Goal: Task Accomplishment & Management: Use online tool/utility

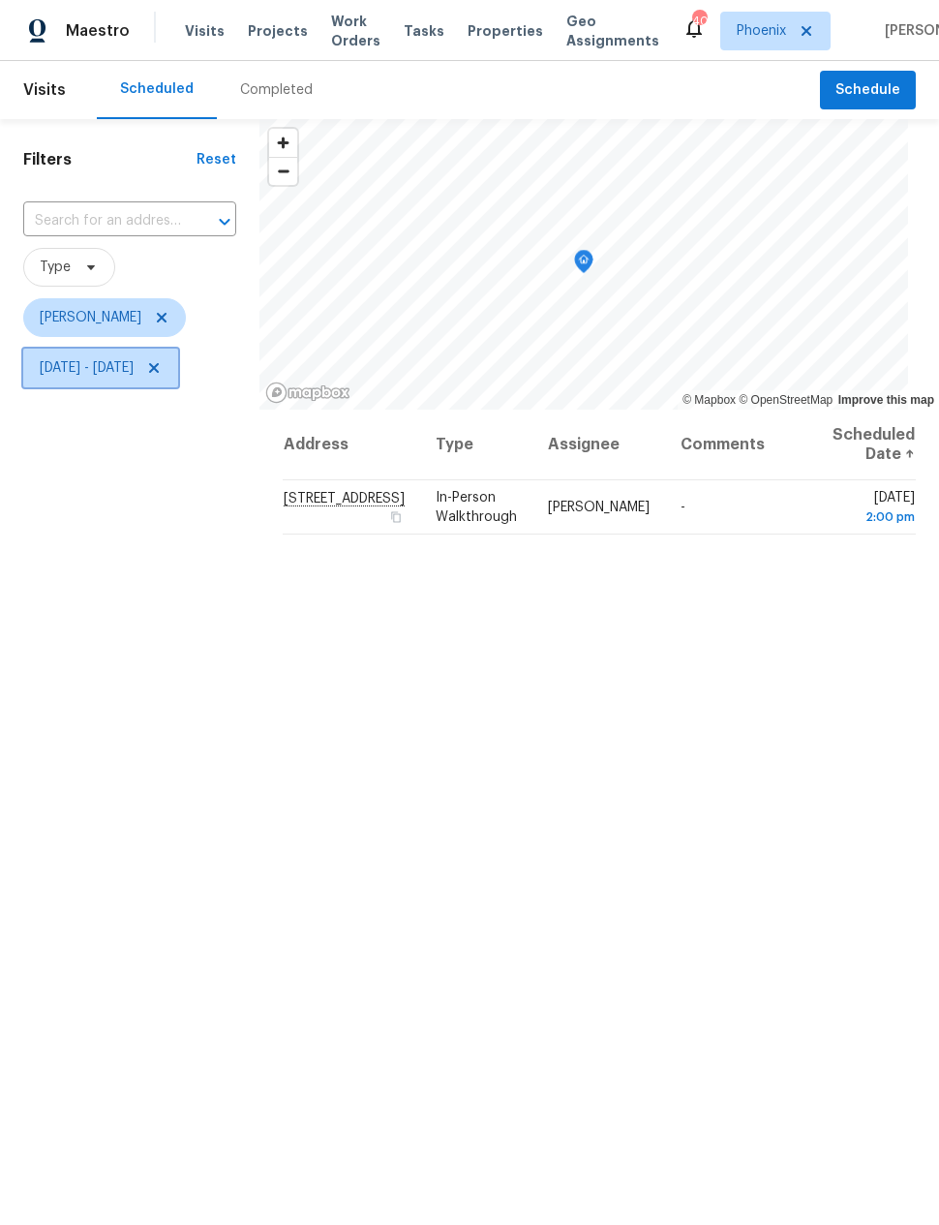
click at [178, 379] on span "Mon, Sep 01 - Mon, Sep 08" at bounding box center [100, 368] width 155 height 39
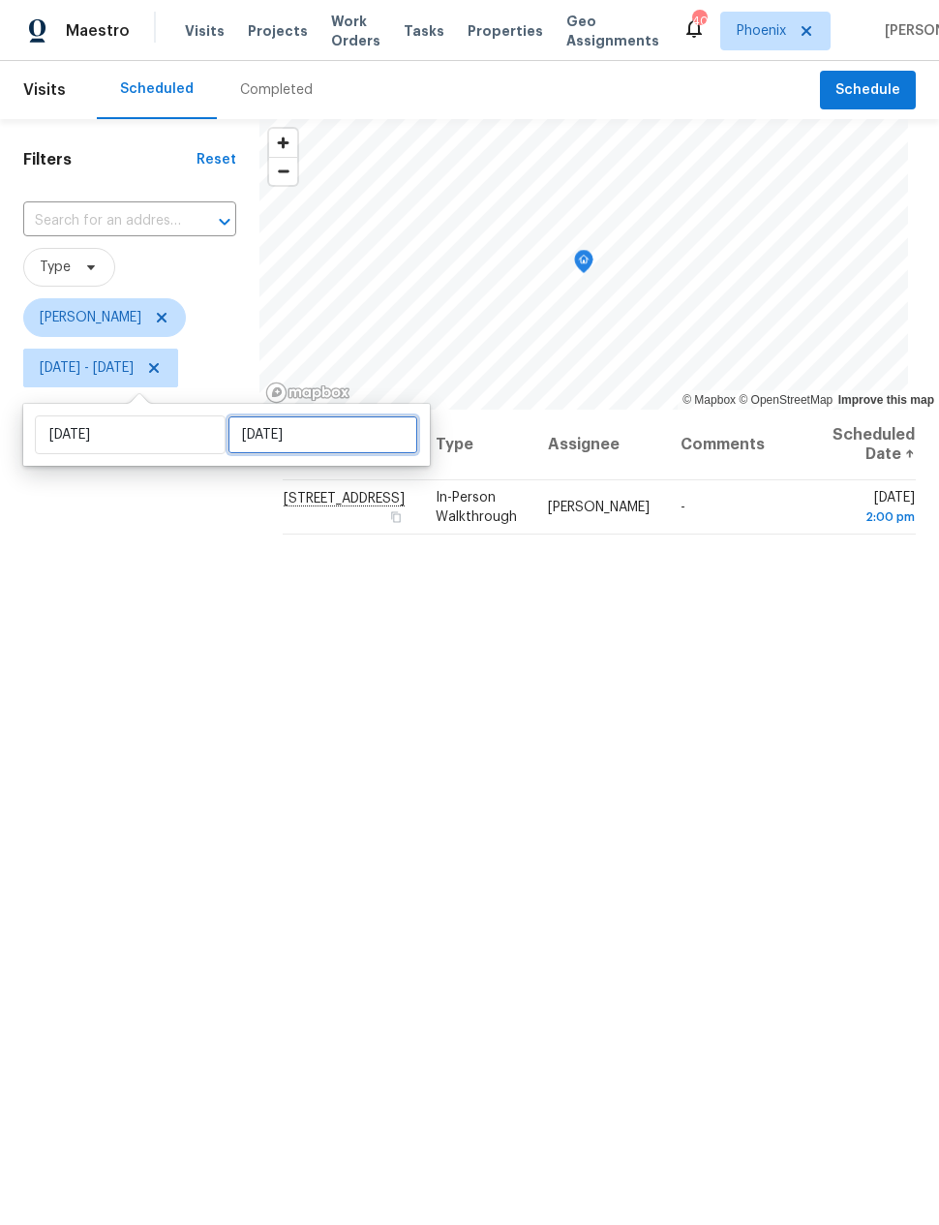
click at [285, 446] on input "Mon, Sep 08" at bounding box center [322, 434] width 191 height 39
select select "8"
select select "2025"
select select "9"
select select "2025"
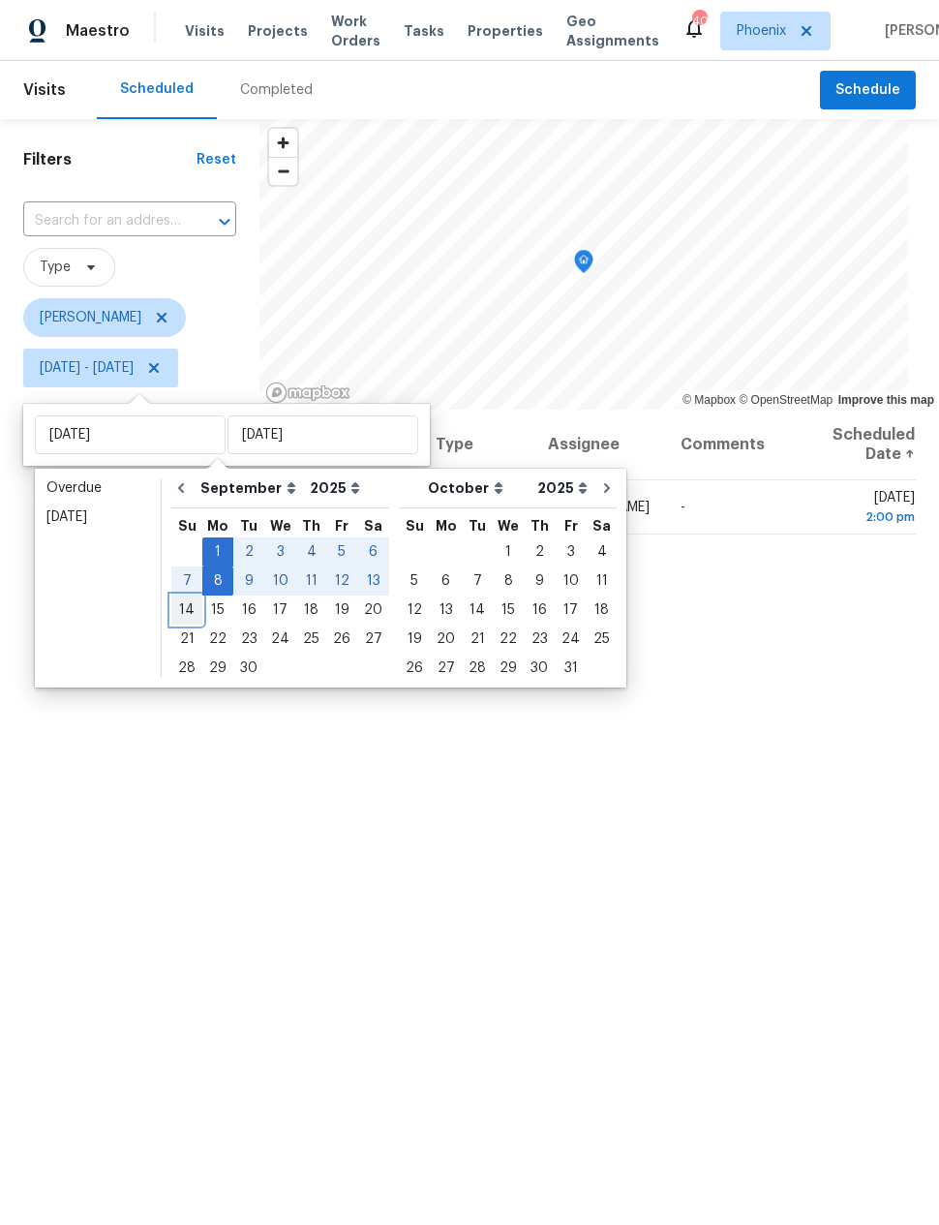
click at [185, 616] on div "14" at bounding box center [186, 609] width 31 height 27
type input "Sun, Sep 14"
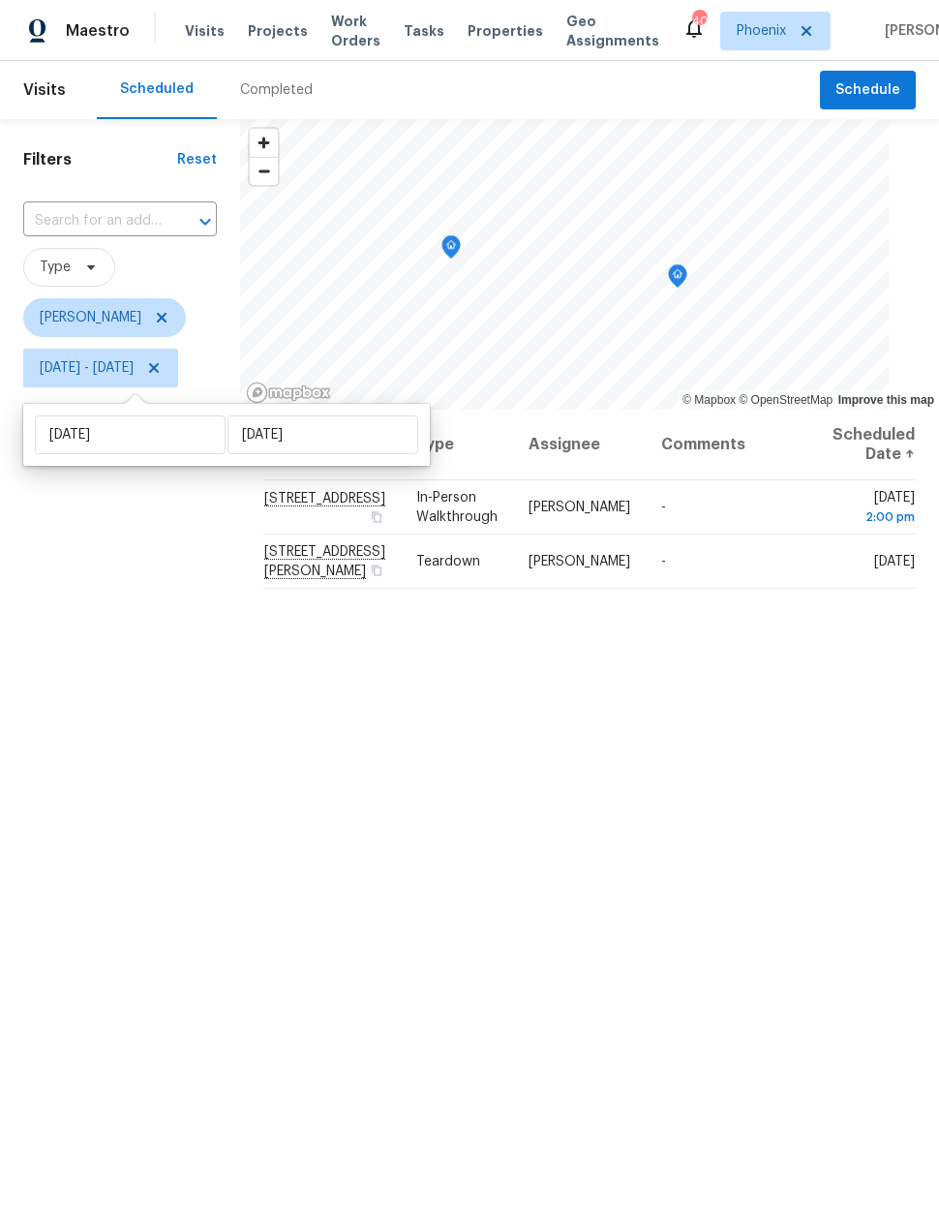
click at [183, 651] on div "Filters Reset ​ Type Nick Pulliam Mon, Sep 01 - Sun, Sep 14" at bounding box center [120, 754] width 240 height 1270
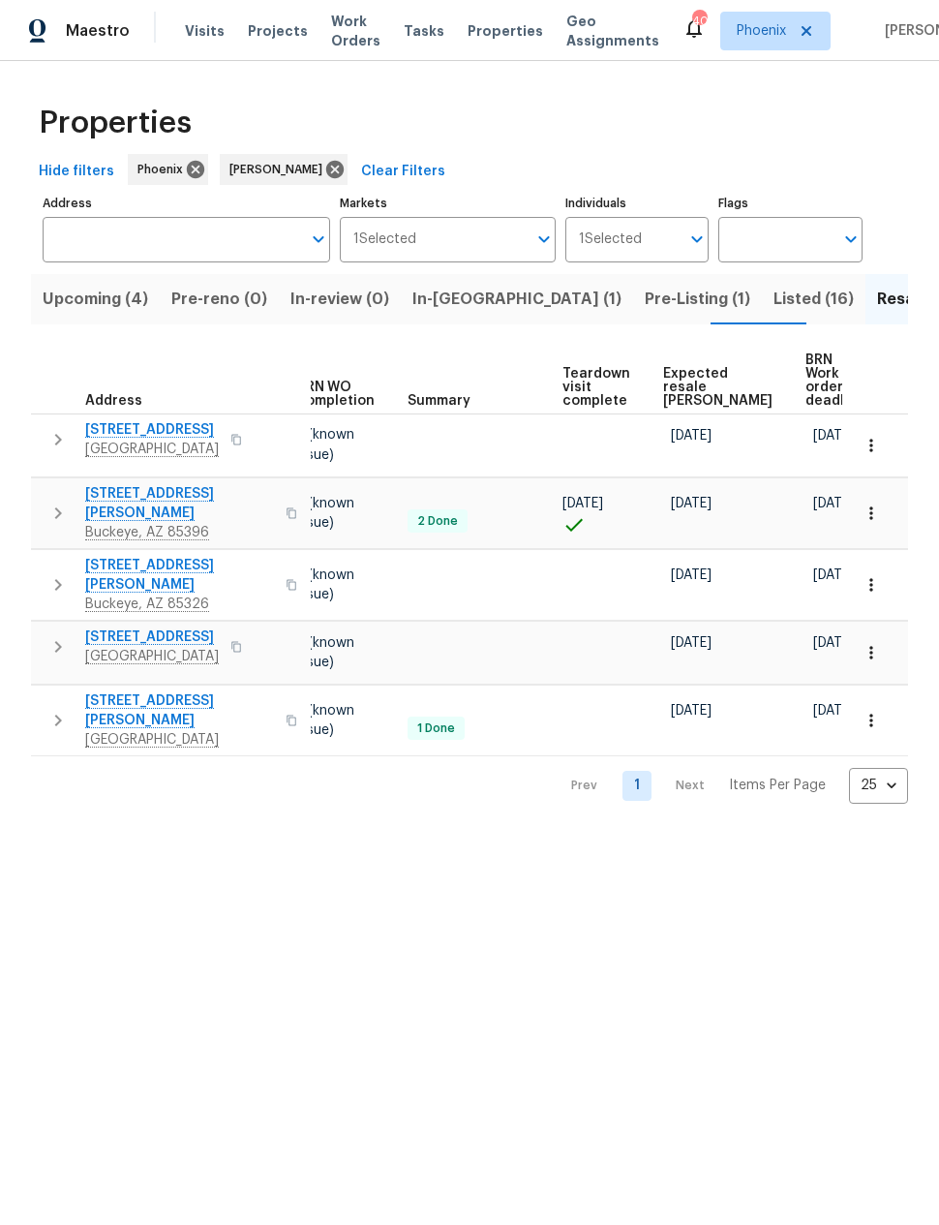
scroll to position [0, 258]
click at [680, 372] on span "Expected resale COE" at bounding box center [719, 387] width 109 height 41
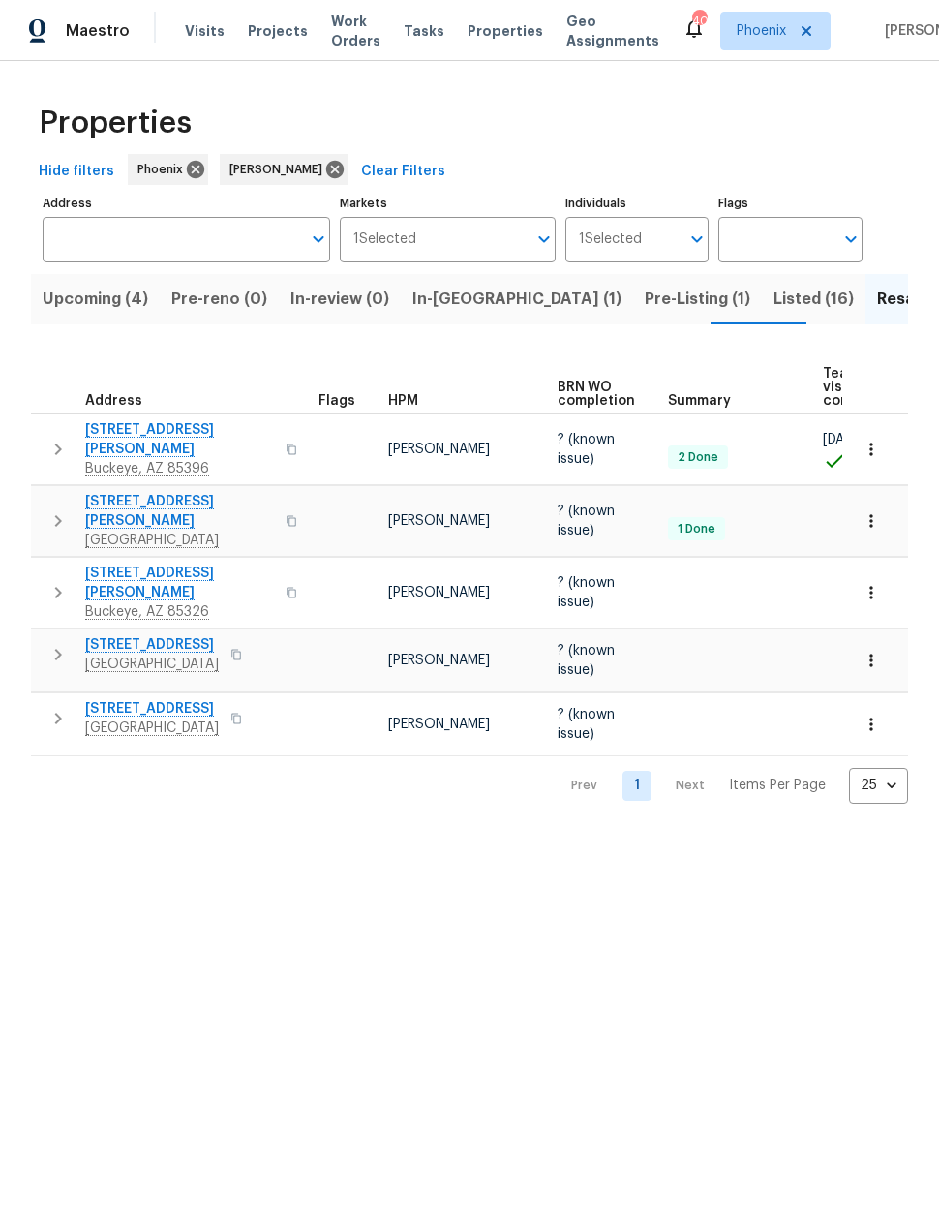
click at [437, 292] on span "In-reno (1)" at bounding box center [516, 299] width 209 height 27
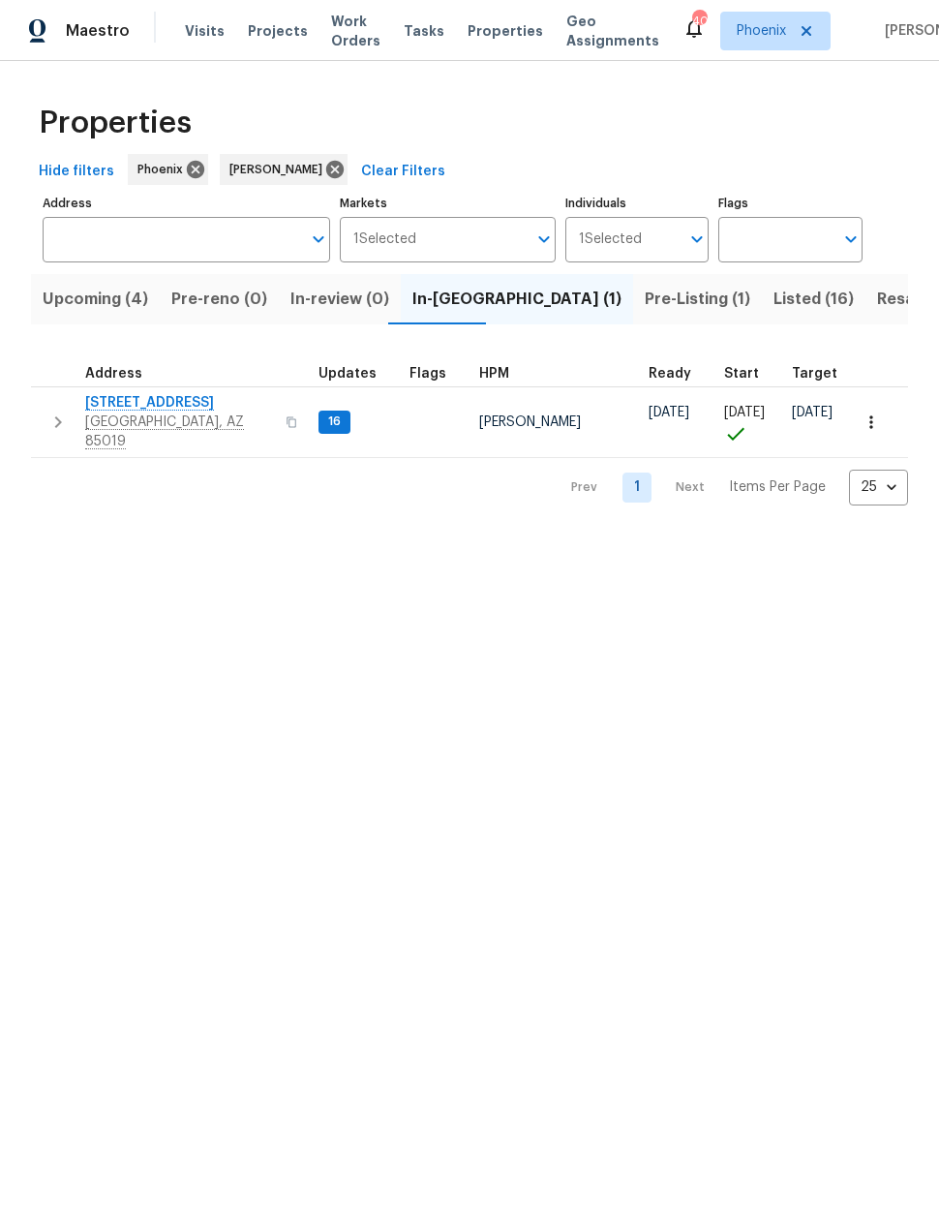
click at [169, 396] on span "3618 W Rancho Dr" at bounding box center [179, 402] width 189 height 19
click at [86, 301] on span "Upcoming (4)" at bounding box center [96, 299] width 106 height 27
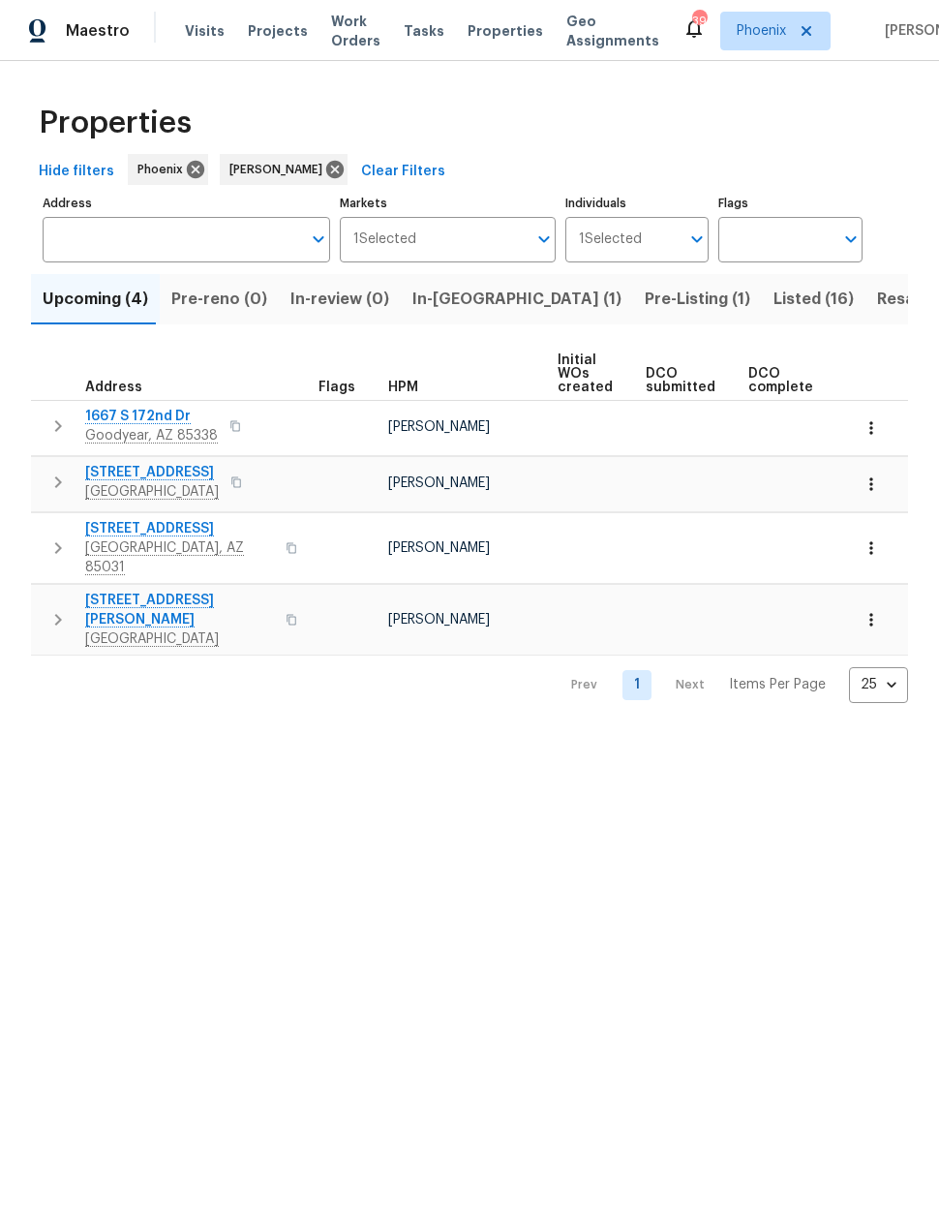
click at [211, 303] on span "Pre-reno (0)" at bounding box center [219, 299] width 96 height 27
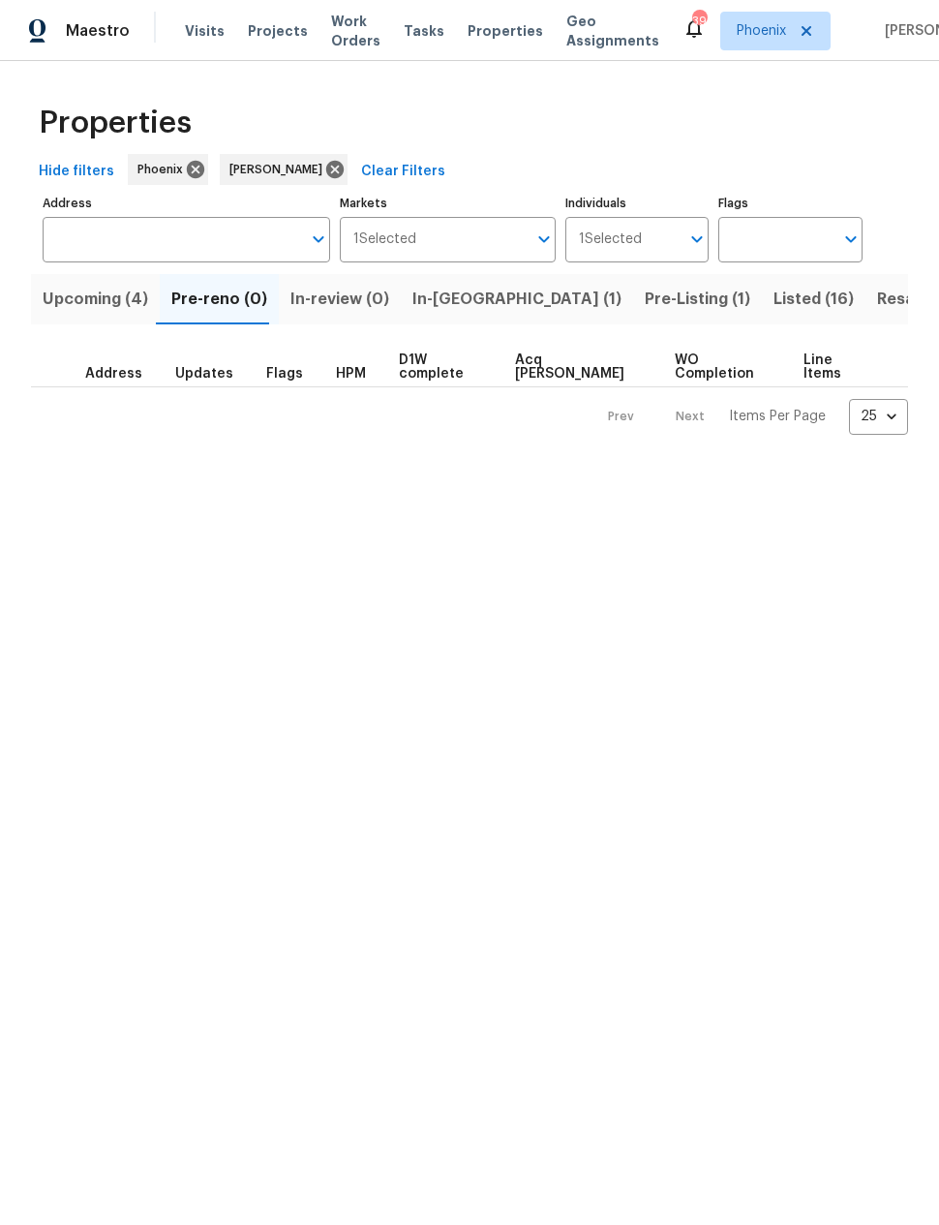
click at [445, 299] on span "In-reno (1)" at bounding box center [516, 299] width 209 height 27
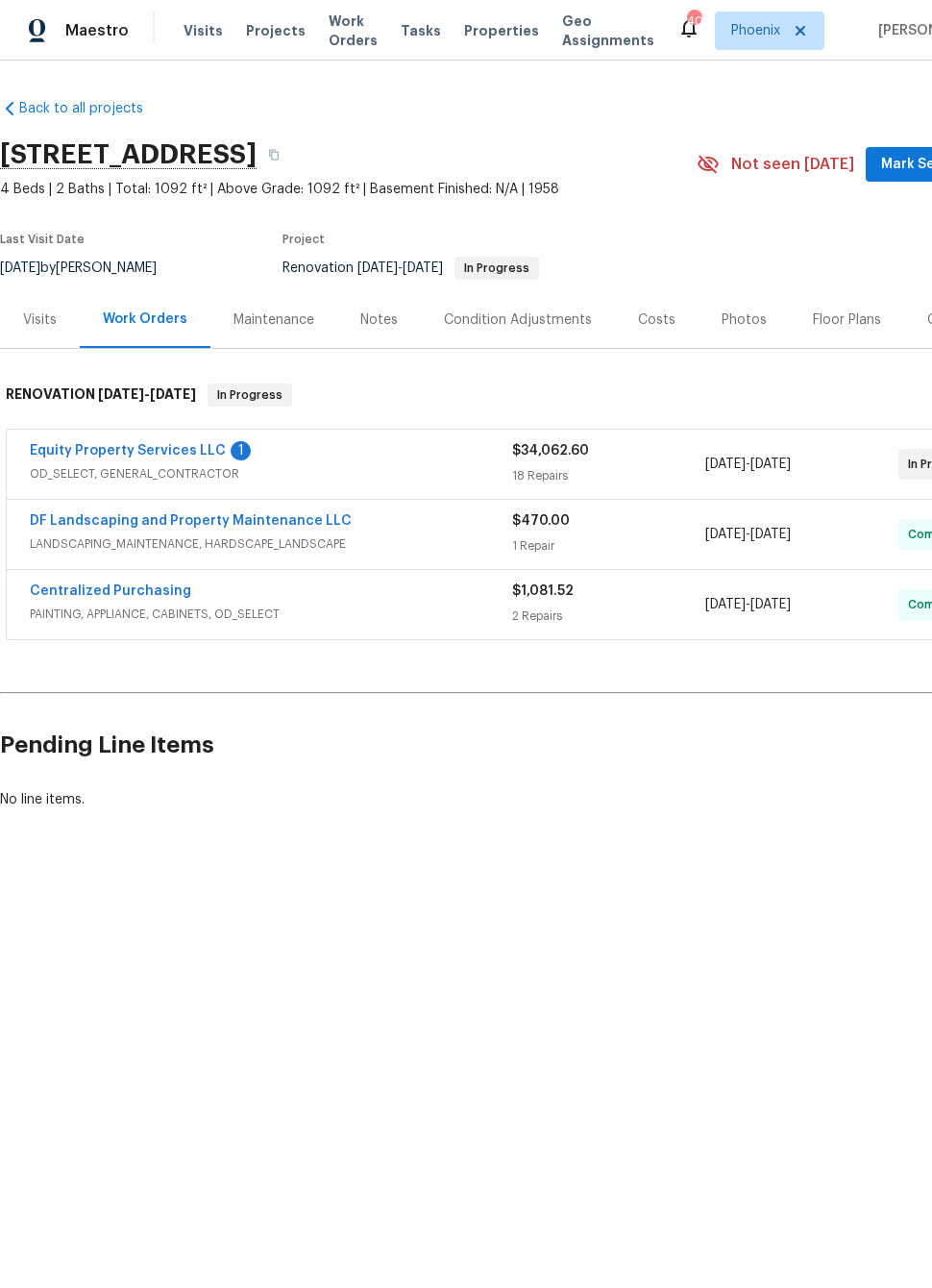
click at [179, 450] on link "Equity Property Services LLC" at bounding box center [127, 451] width 196 height 14
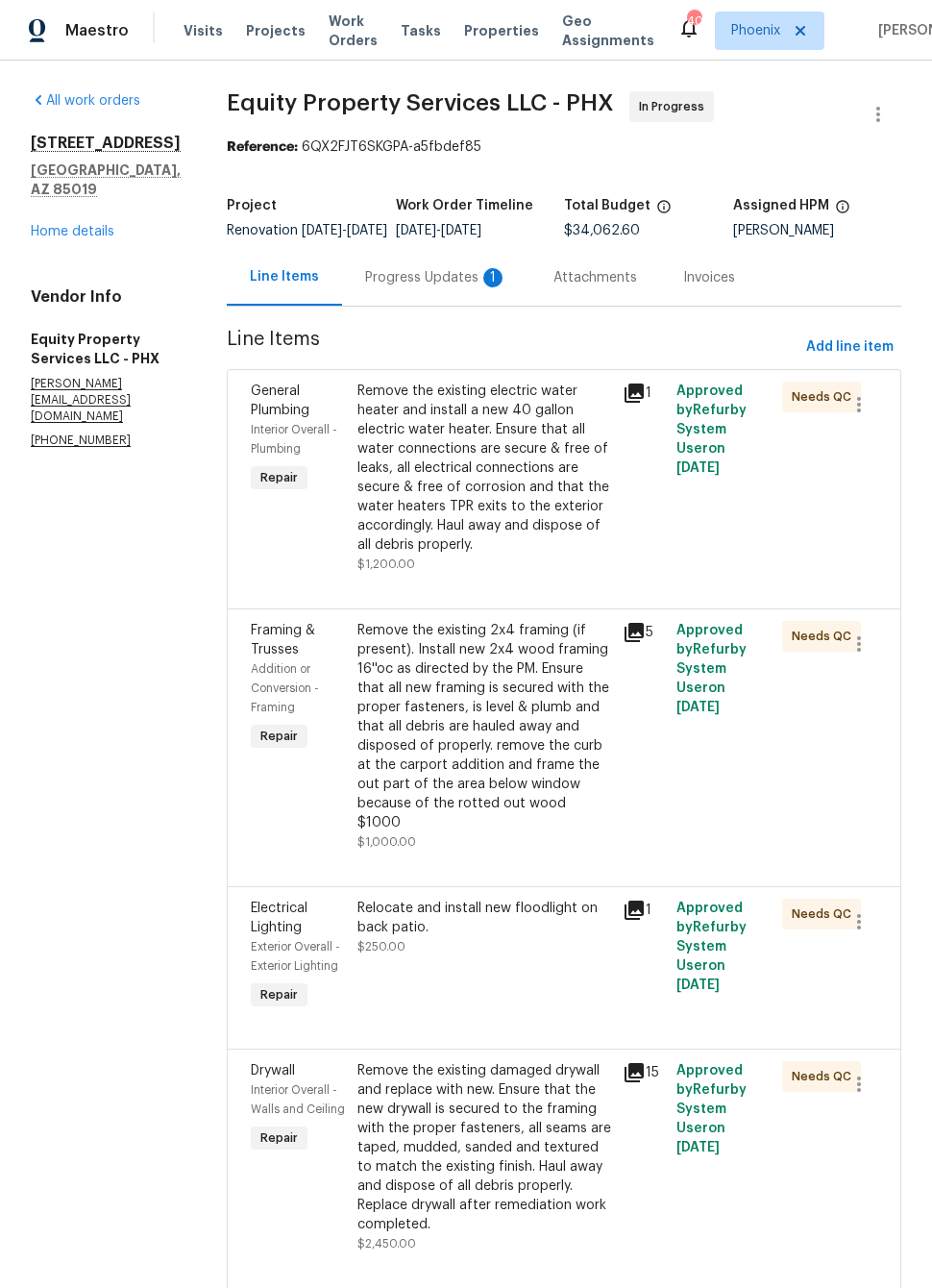
click at [412, 287] on div "Progress Updates 1" at bounding box center [436, 277] width 142 height 19
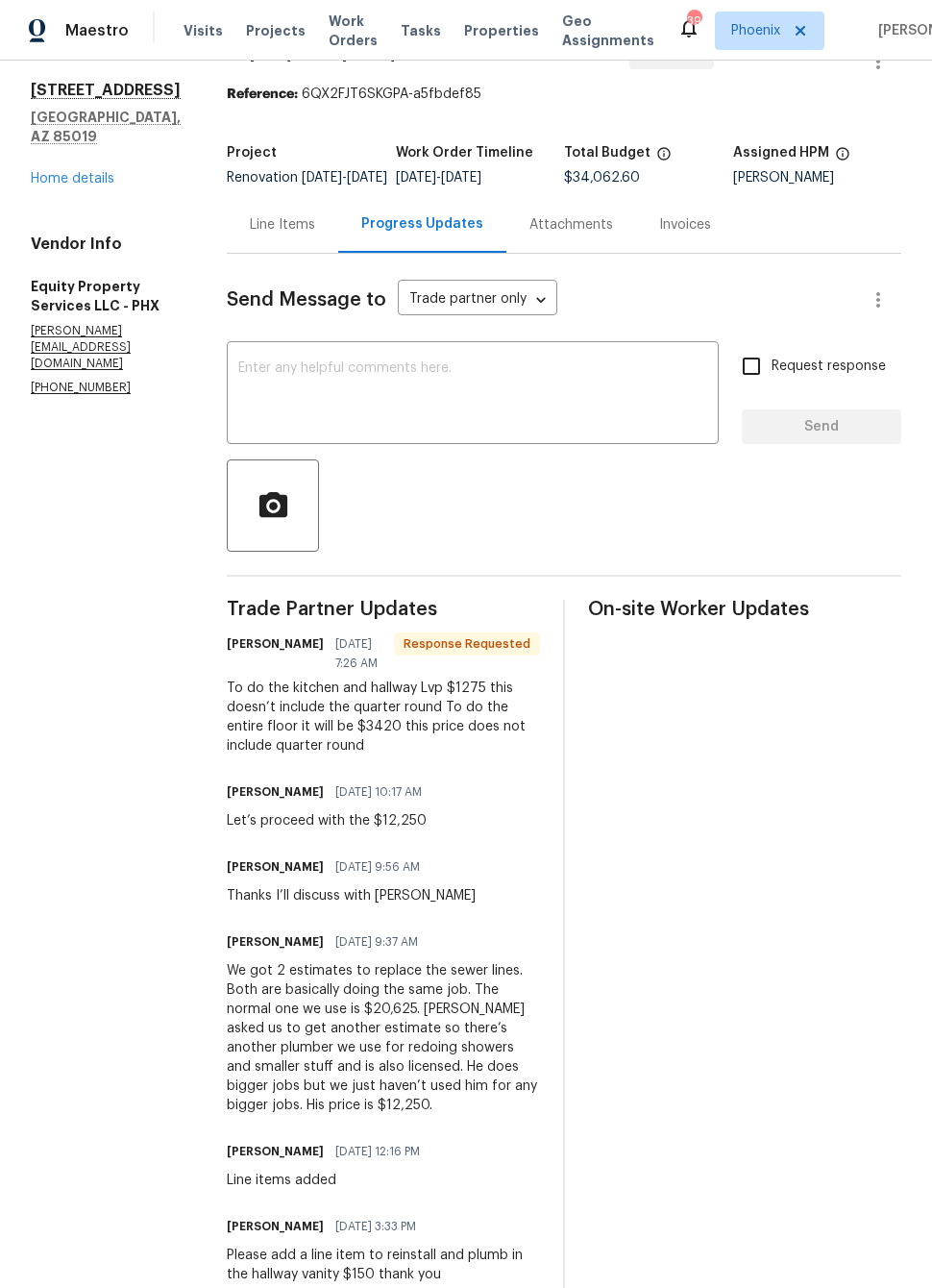
scroll to position [43, 0]
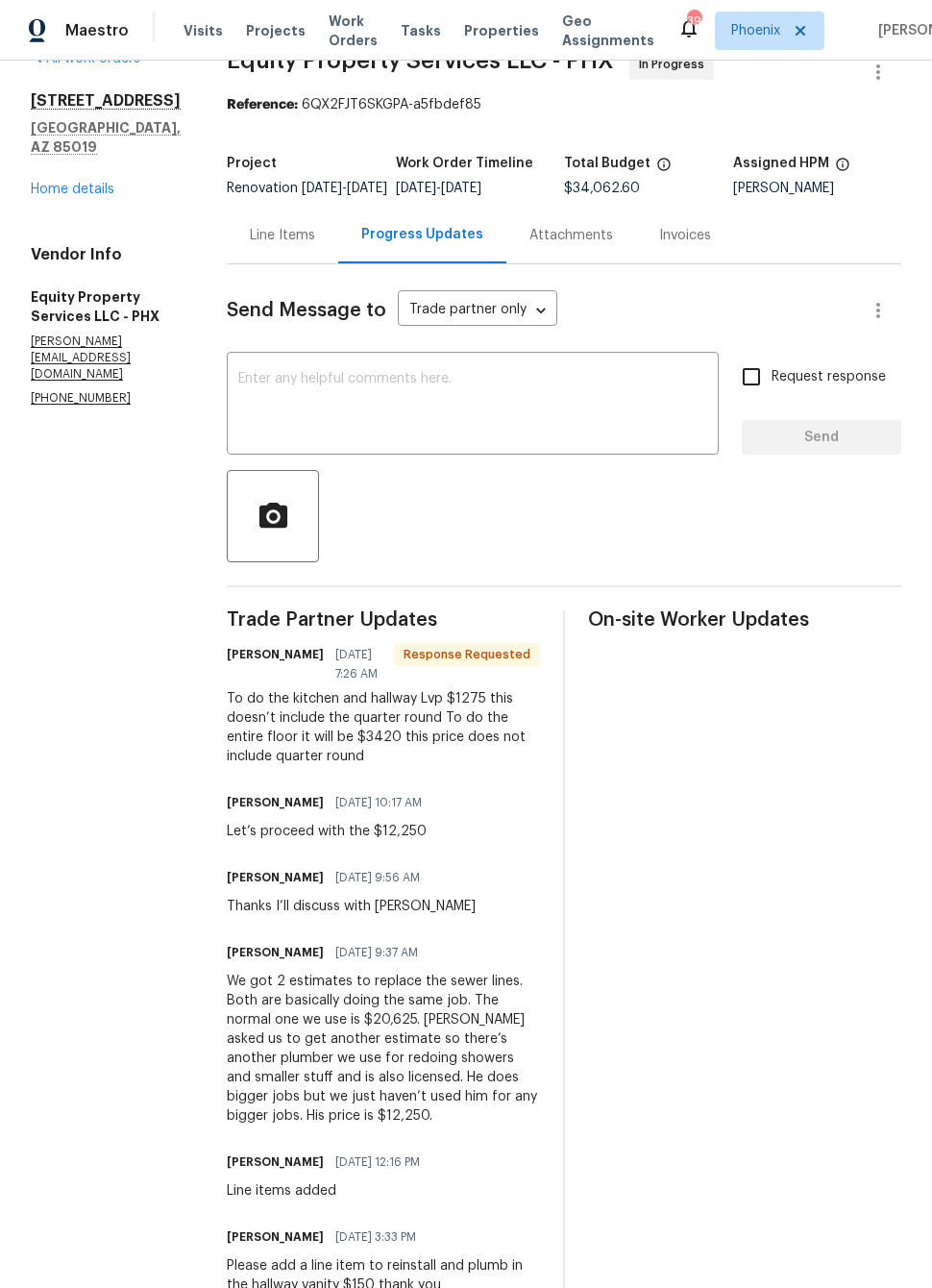
click at [250, 245] on div "Line Items" at bounding box center [283, 234] width 66 height 19
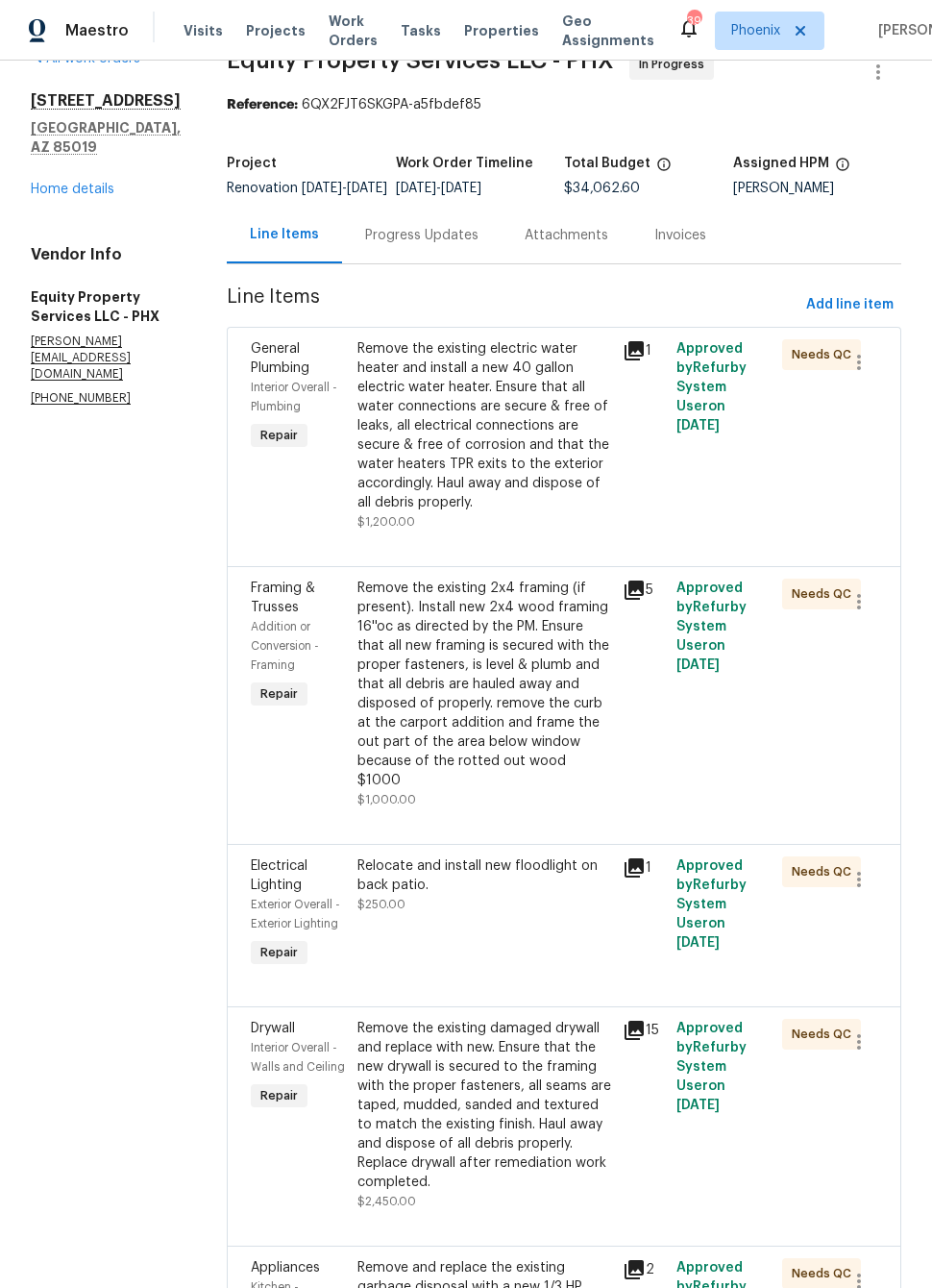
click at [402, 245] on div "Progress Updates" at bounding box center [422, 234] width 113 height 19
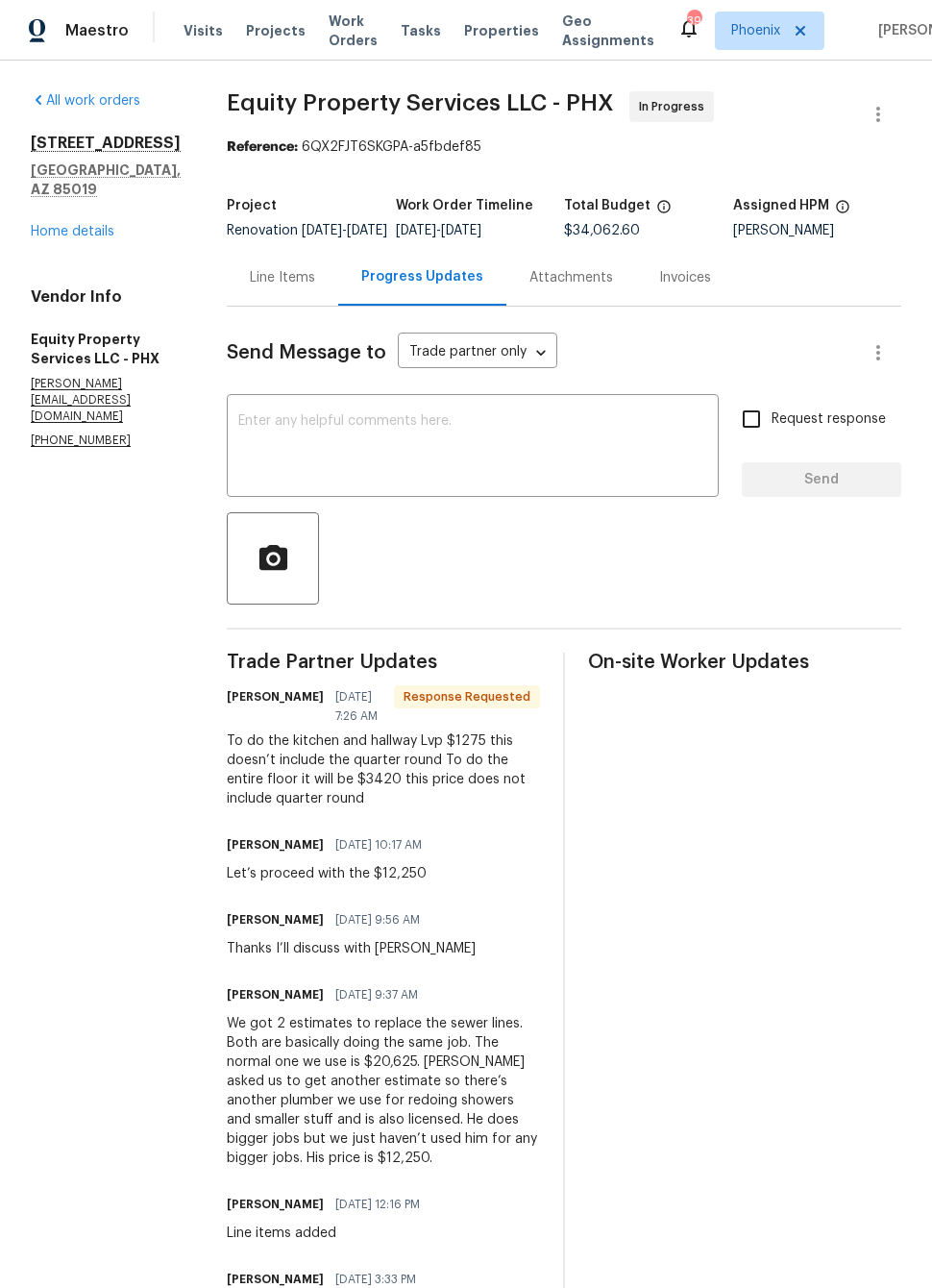
click at [250, 287] on div "Line Items" at bounding box center [283, 277] width 66 height 19
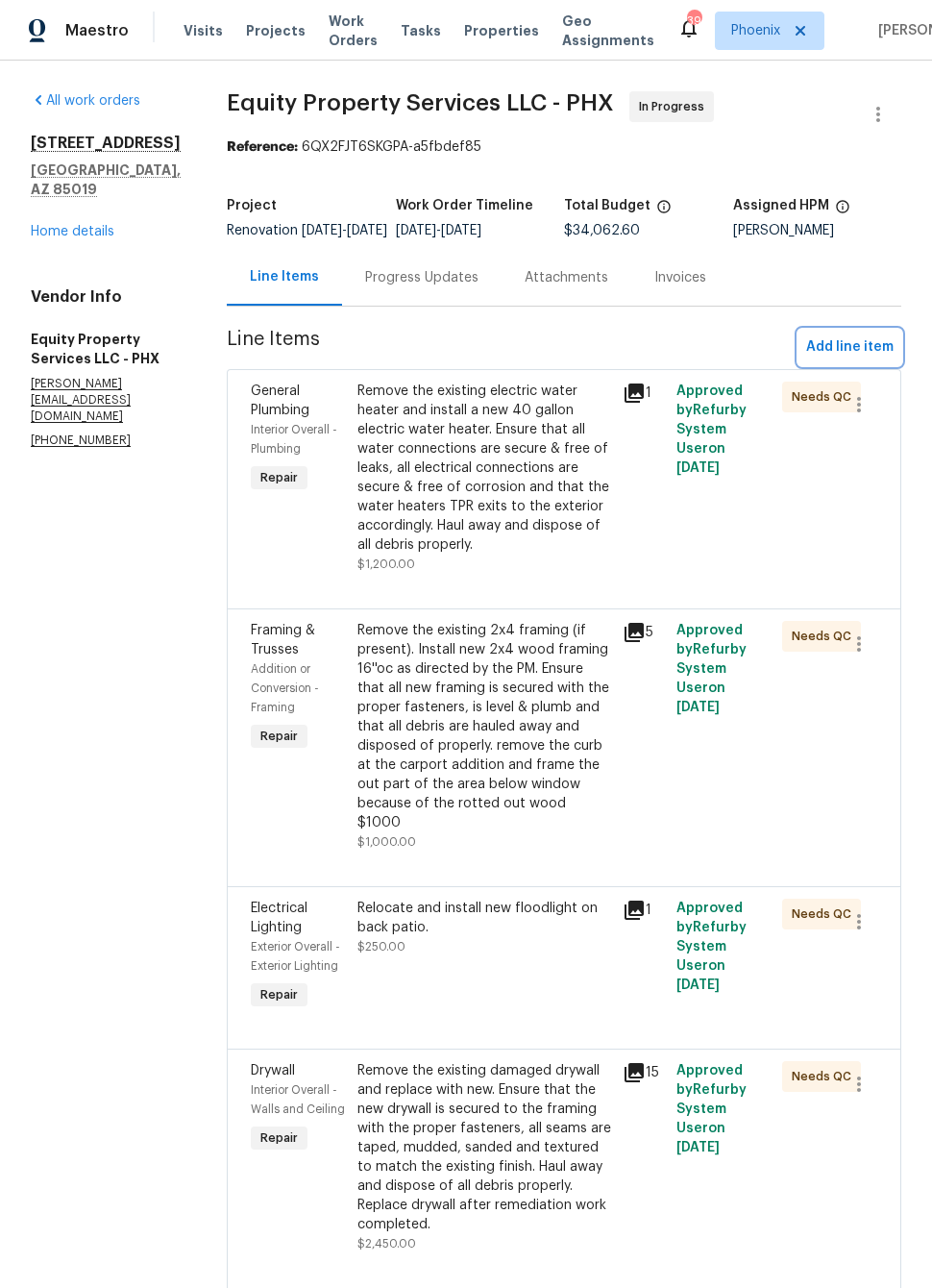
click at [841, 358] on span "Add line item" at bounding box center [850, 348] width 87 height 24
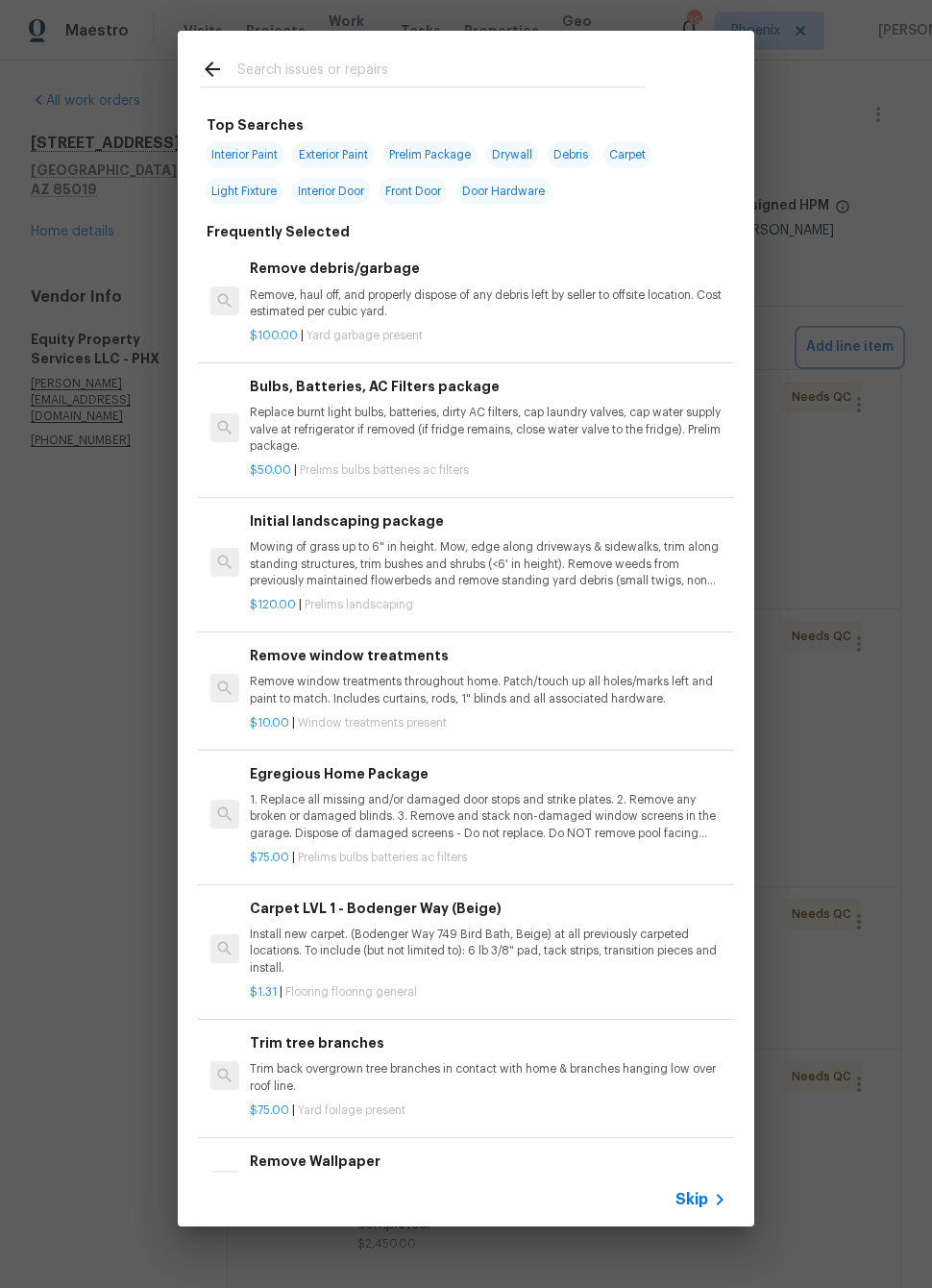
click at [114, 596] on div "Top Searches Interior Paint Exterior Paint Prelim Package Drywall Debris Carpet…" at bounding box center [466, 629] width 932 height 1257
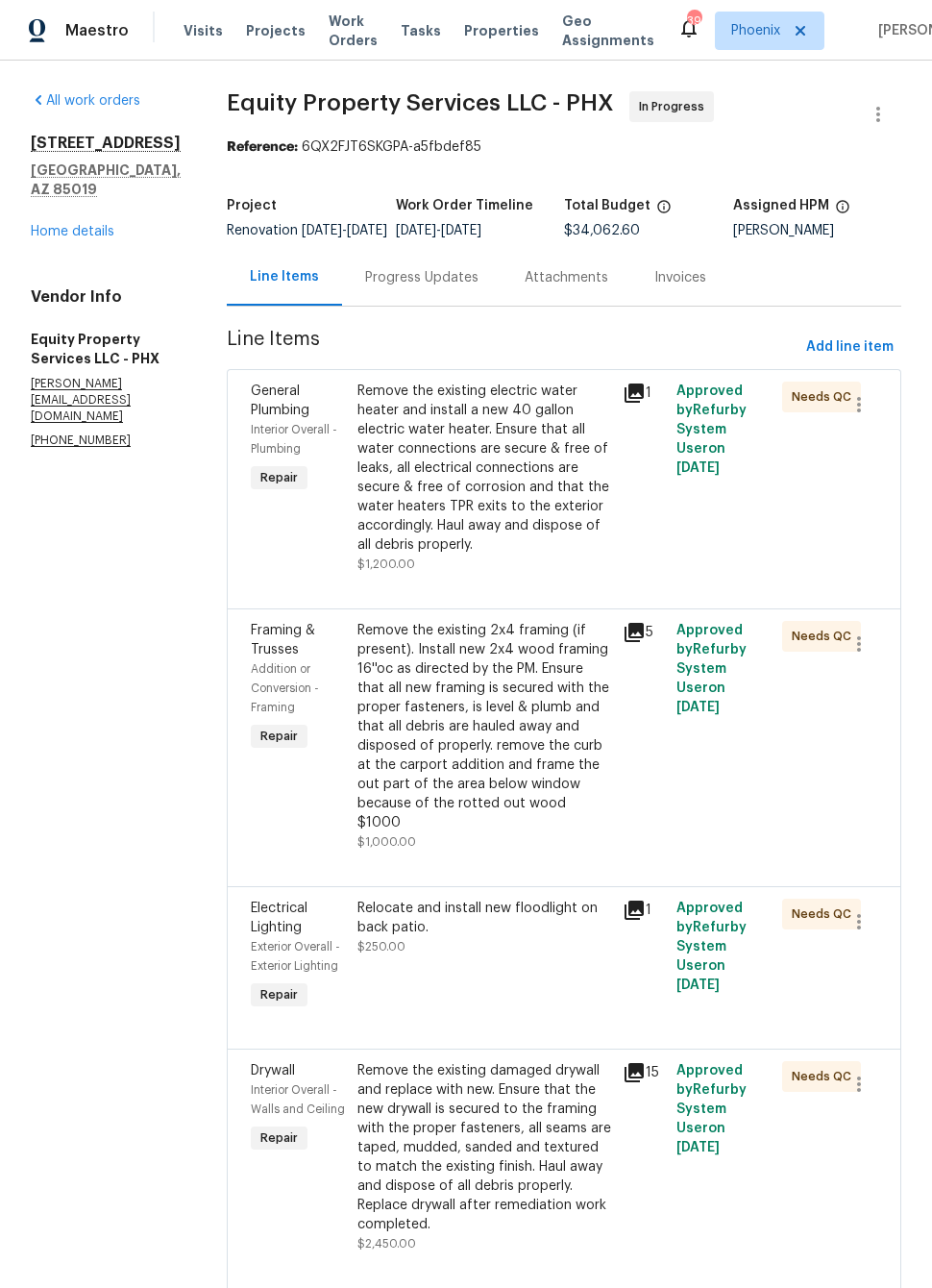
click at [87, 238] on link "Home details" at bounding box center [72, 232] width 83 height 14
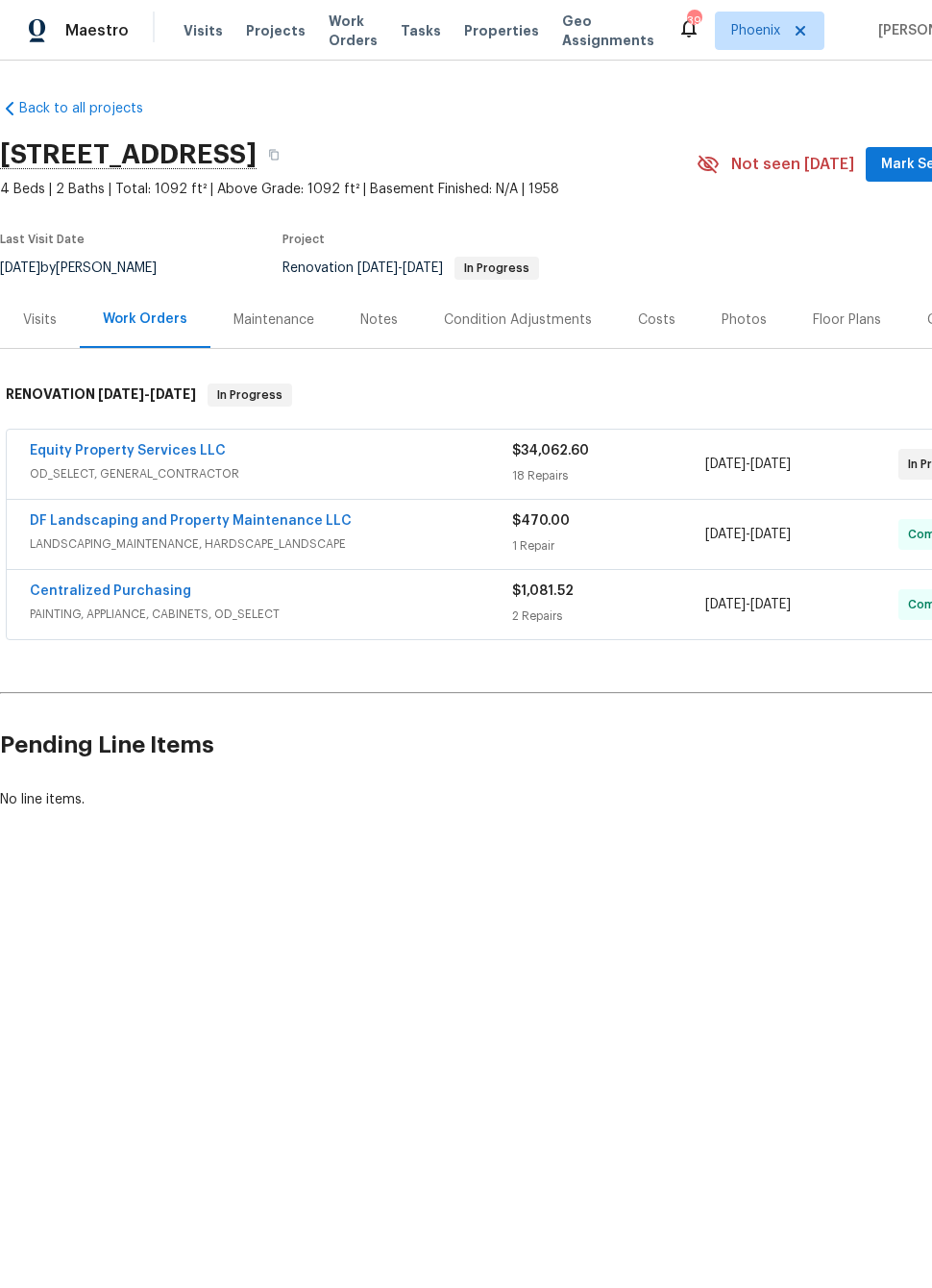
click at [839, 318] on div "Floor Plans" at bounding box center [847, 320] width 68 height 19
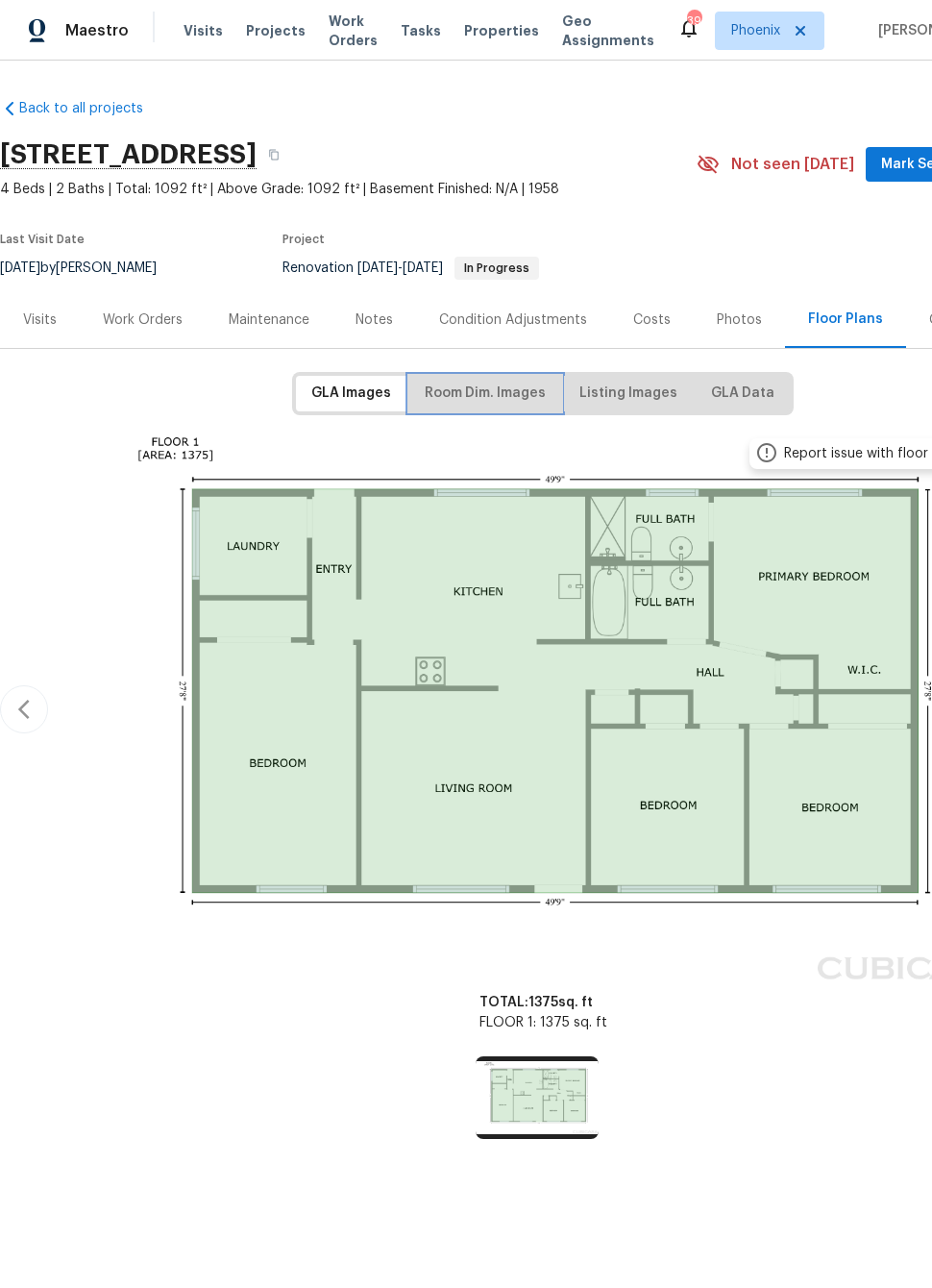
click at [502, 386] on span "Room Dim. Images" at bounding box center [485, 393] width 121 height 24
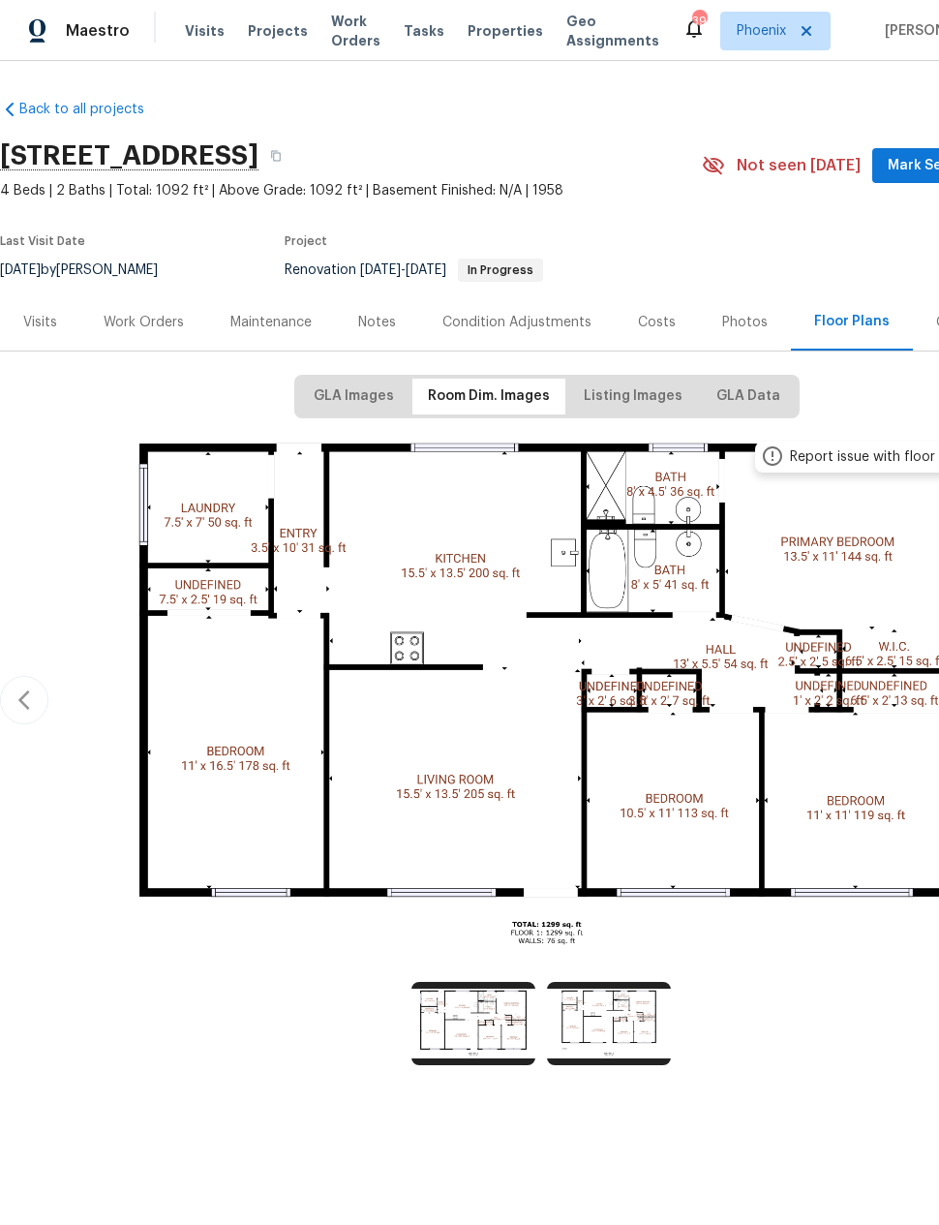
click at [147, 316] on div "Work Orders" at bounding box center [144, 322] width 80 height 19
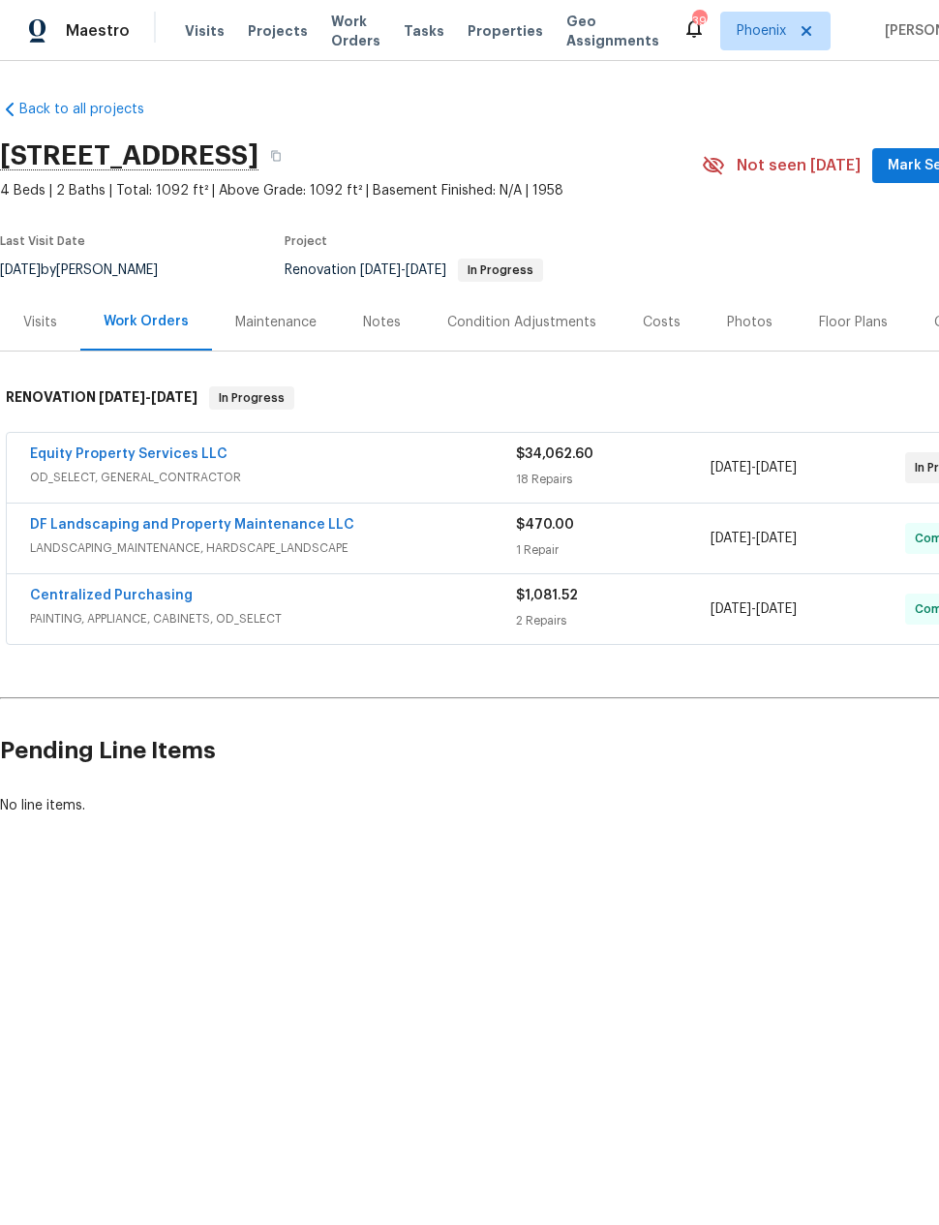
click at [192, 448] on link "Equity Property Services LLC" at bounding box center [128, 454] width 197 height 14
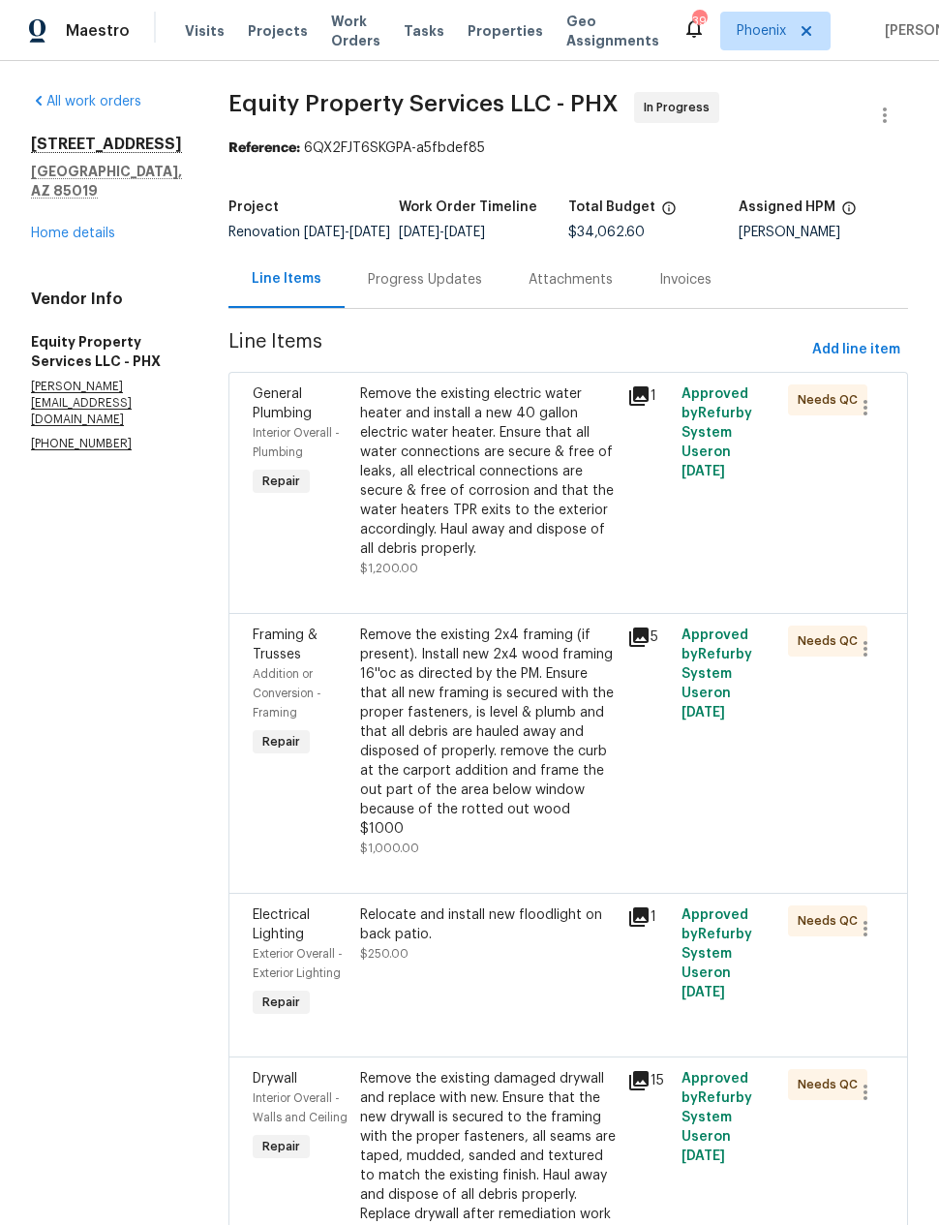
click at [423, 287] on div "Progress Updates" at bounding box center [425, 279] width 114 height 19
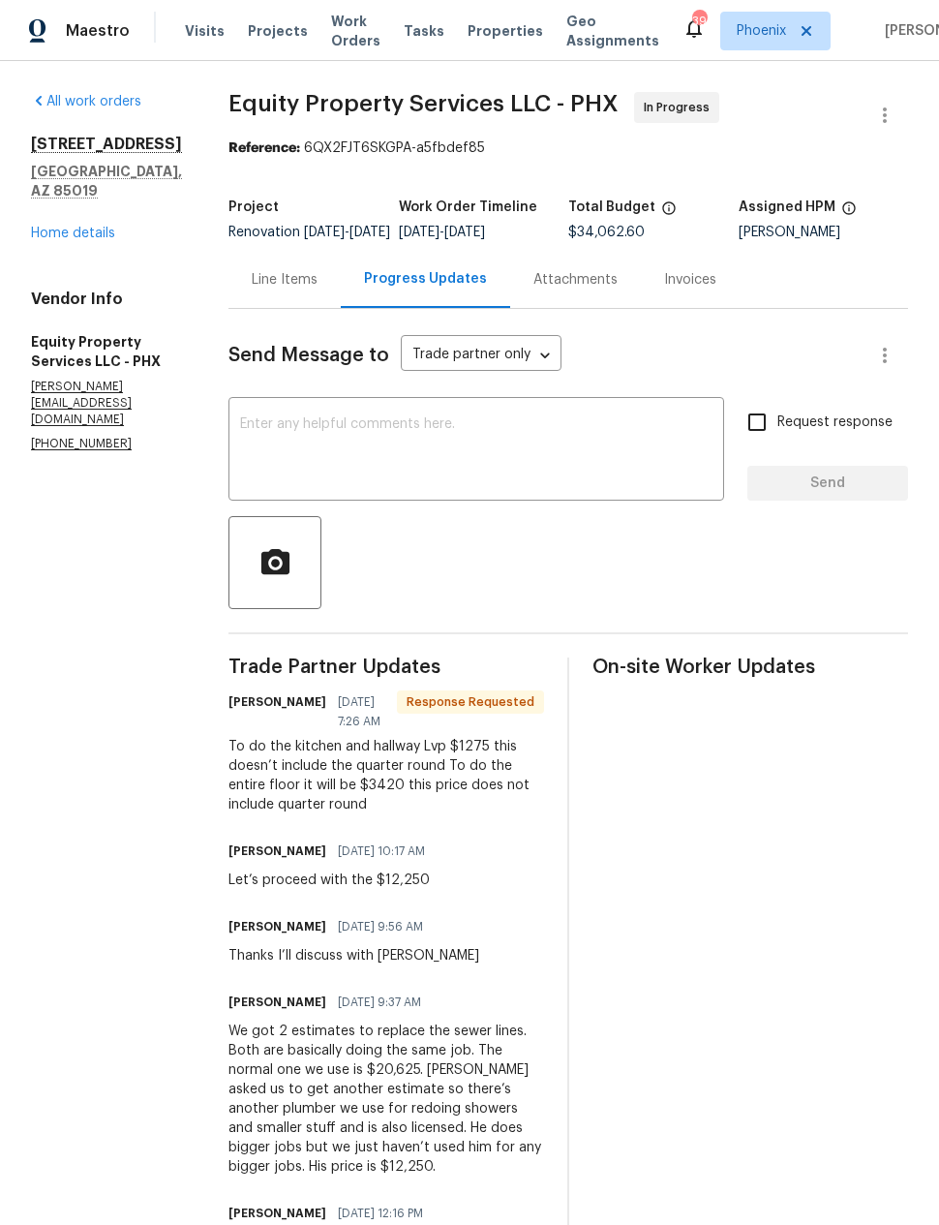
click at [108, 240] on link "Home details" at bounding box center [73, 234] width 84 height 14
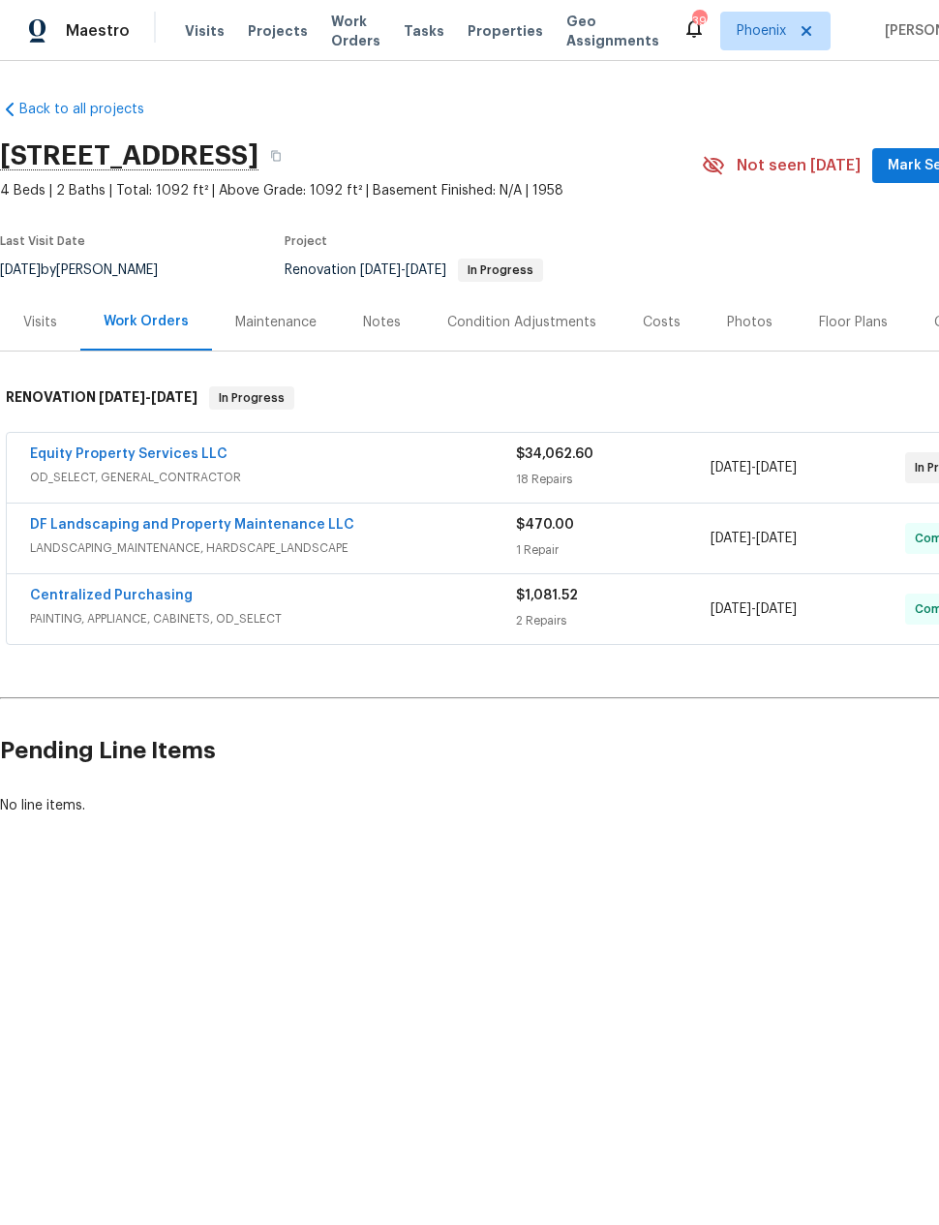
click at [187, 450] on link "Equity Property Services LLC" at bounding box center [128, 454] width 197 height 14
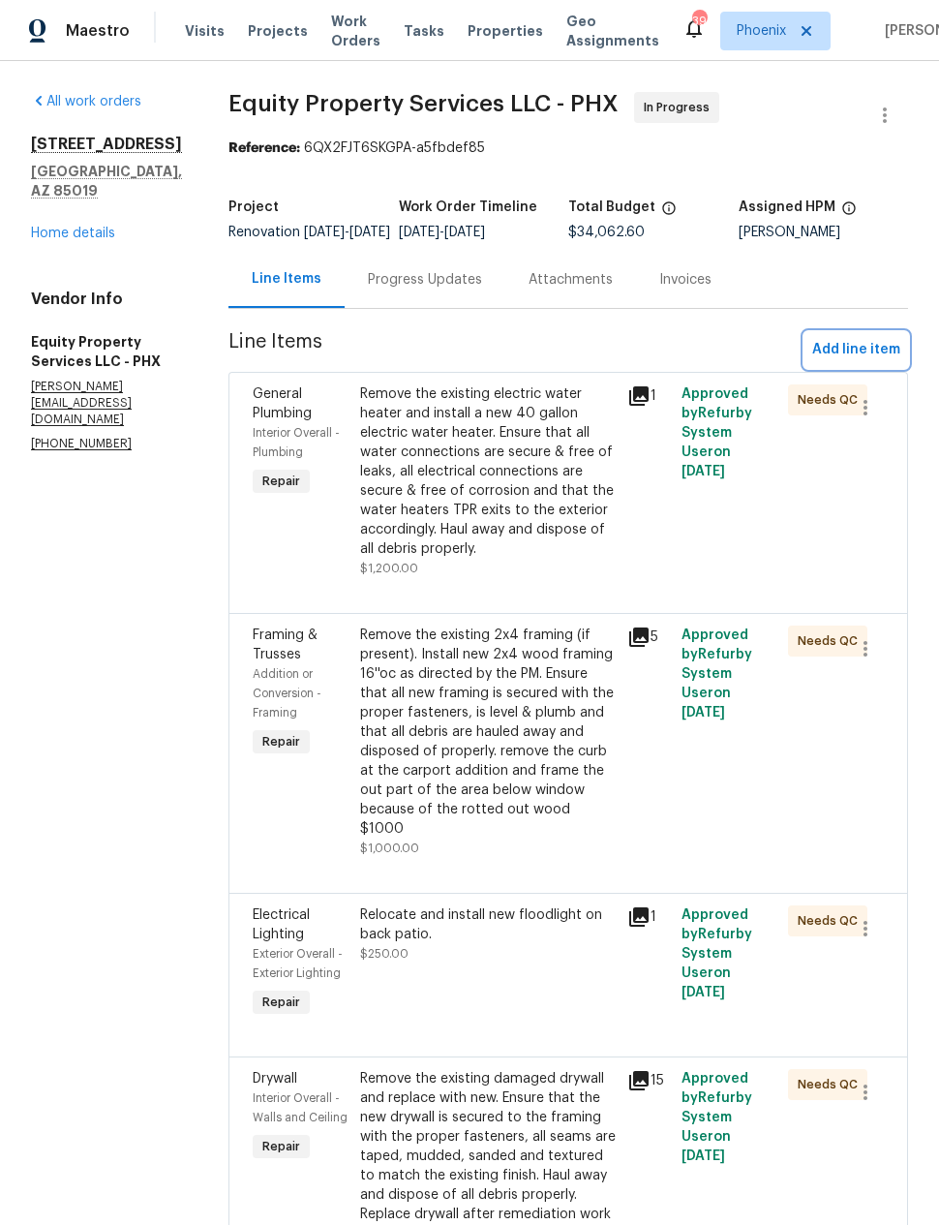
click at [862, 362] on span "Add line item" at bounding box center [856, 350] width 88 height 24
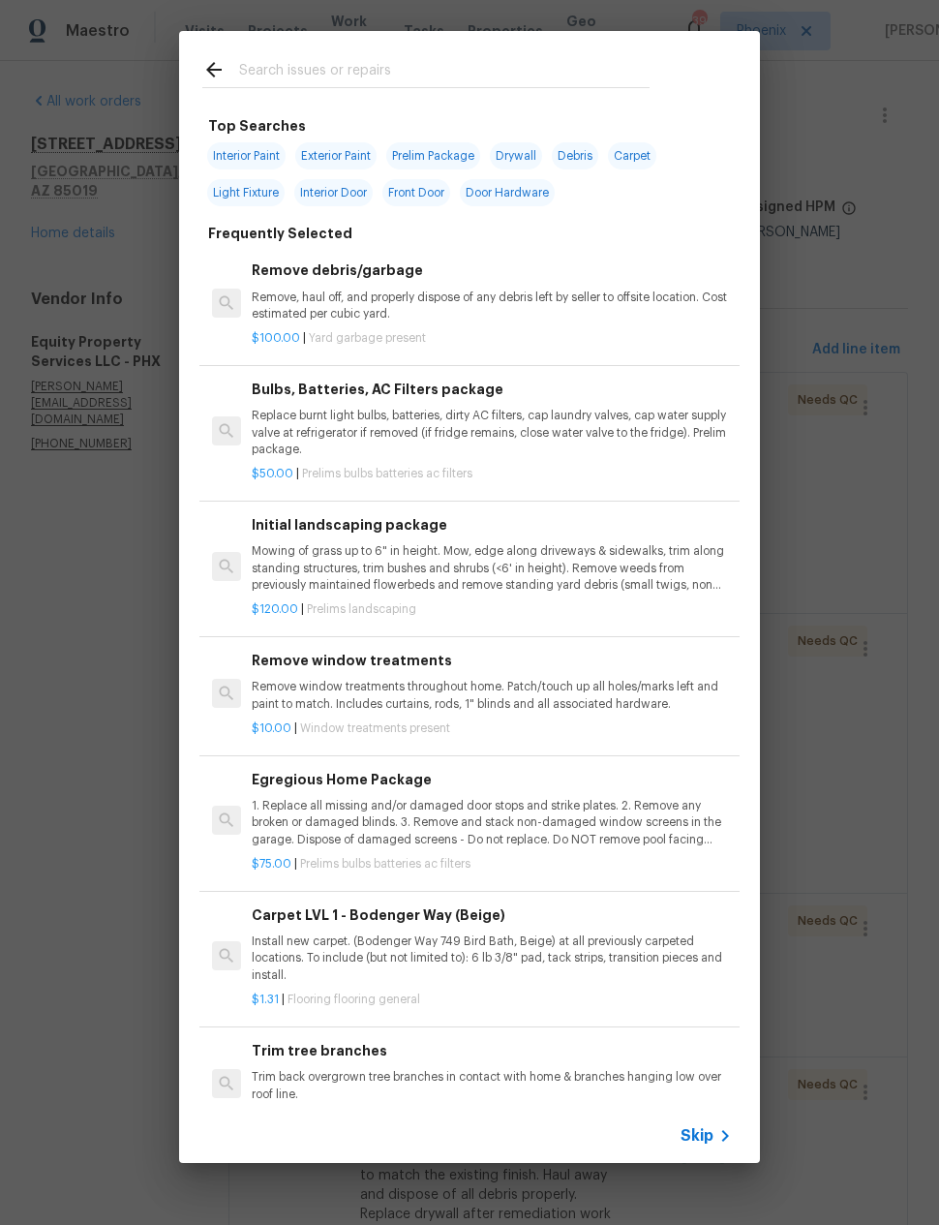
click at [447, 66] on input "text" at bounding box center [444, 72] width 410 height 29
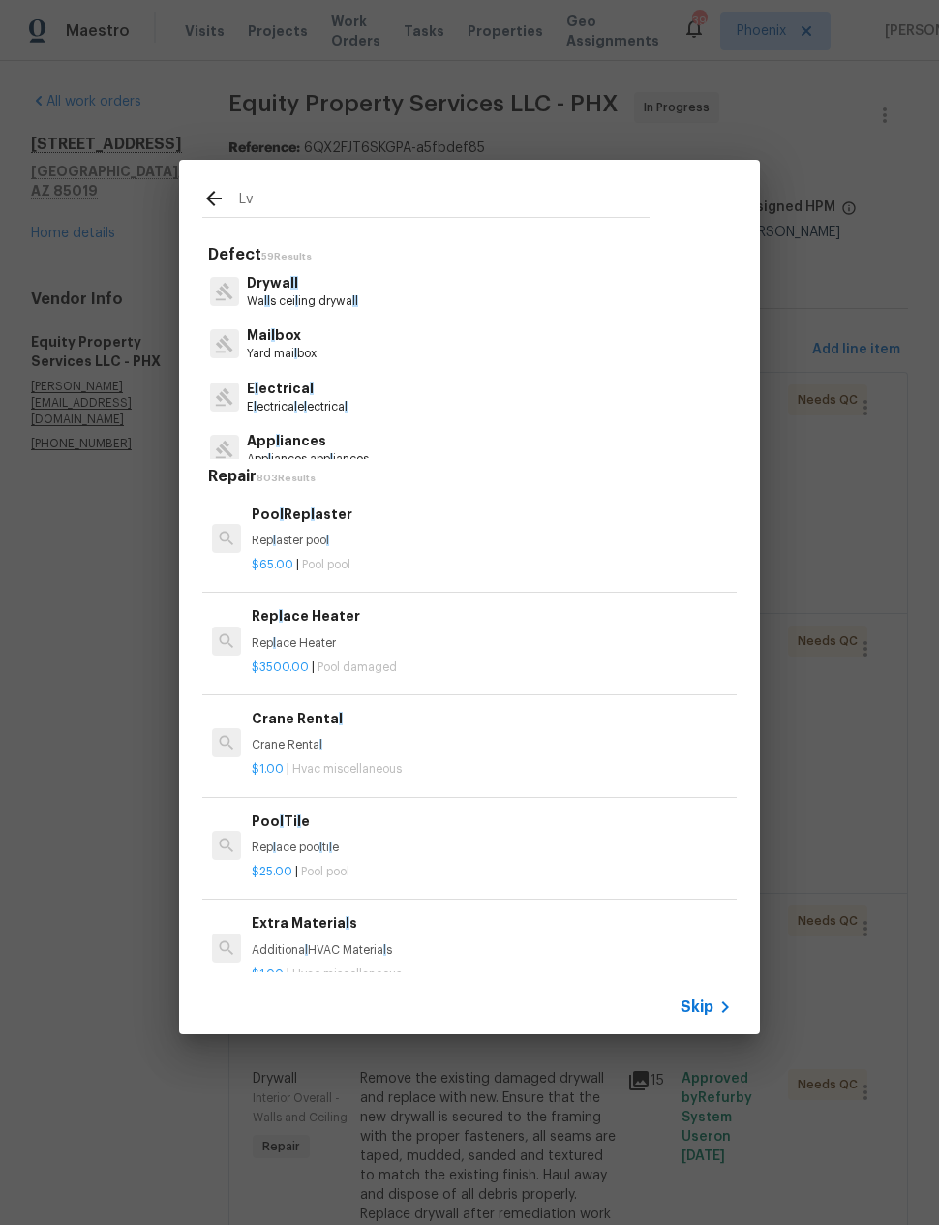
type input "Lvp"
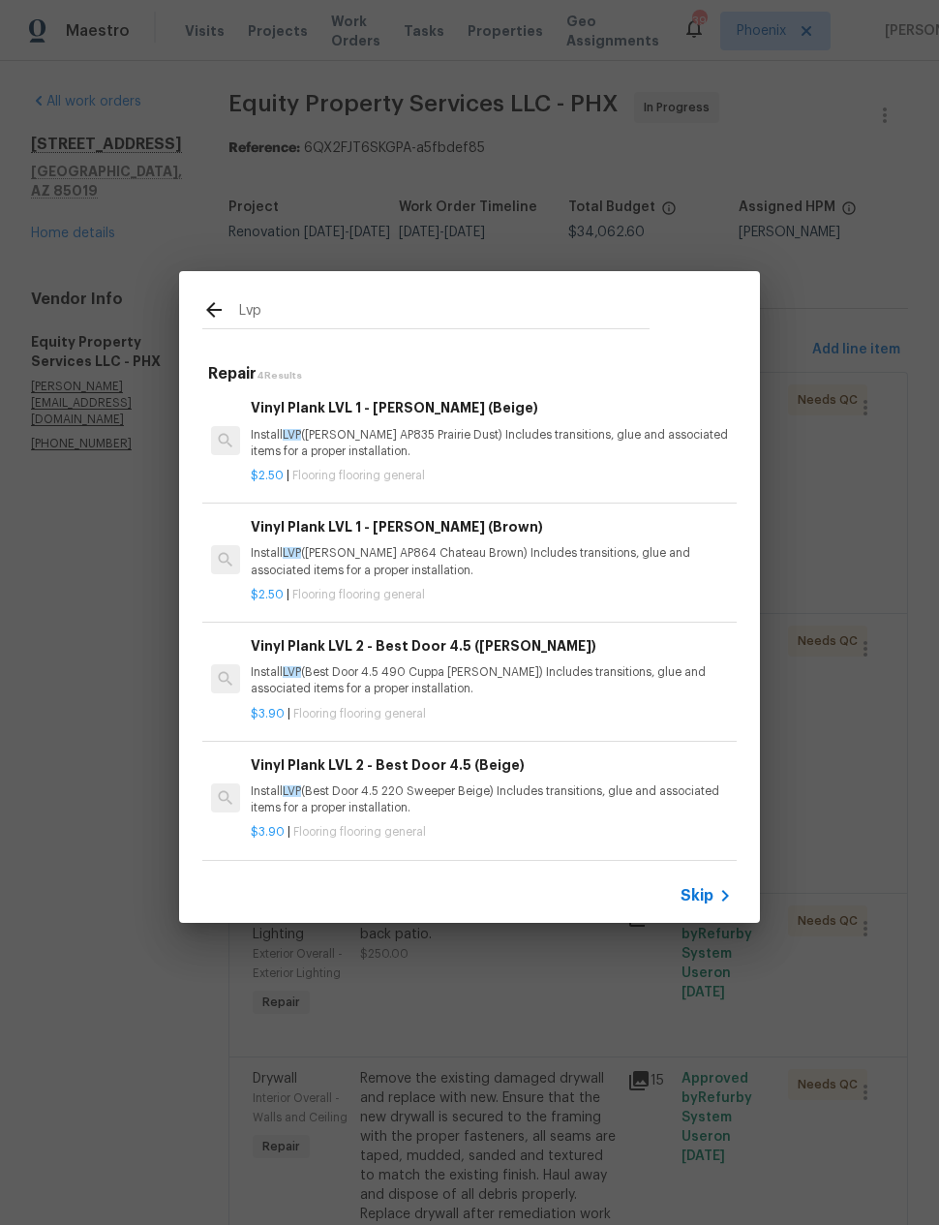
scroll to position [3, 1]
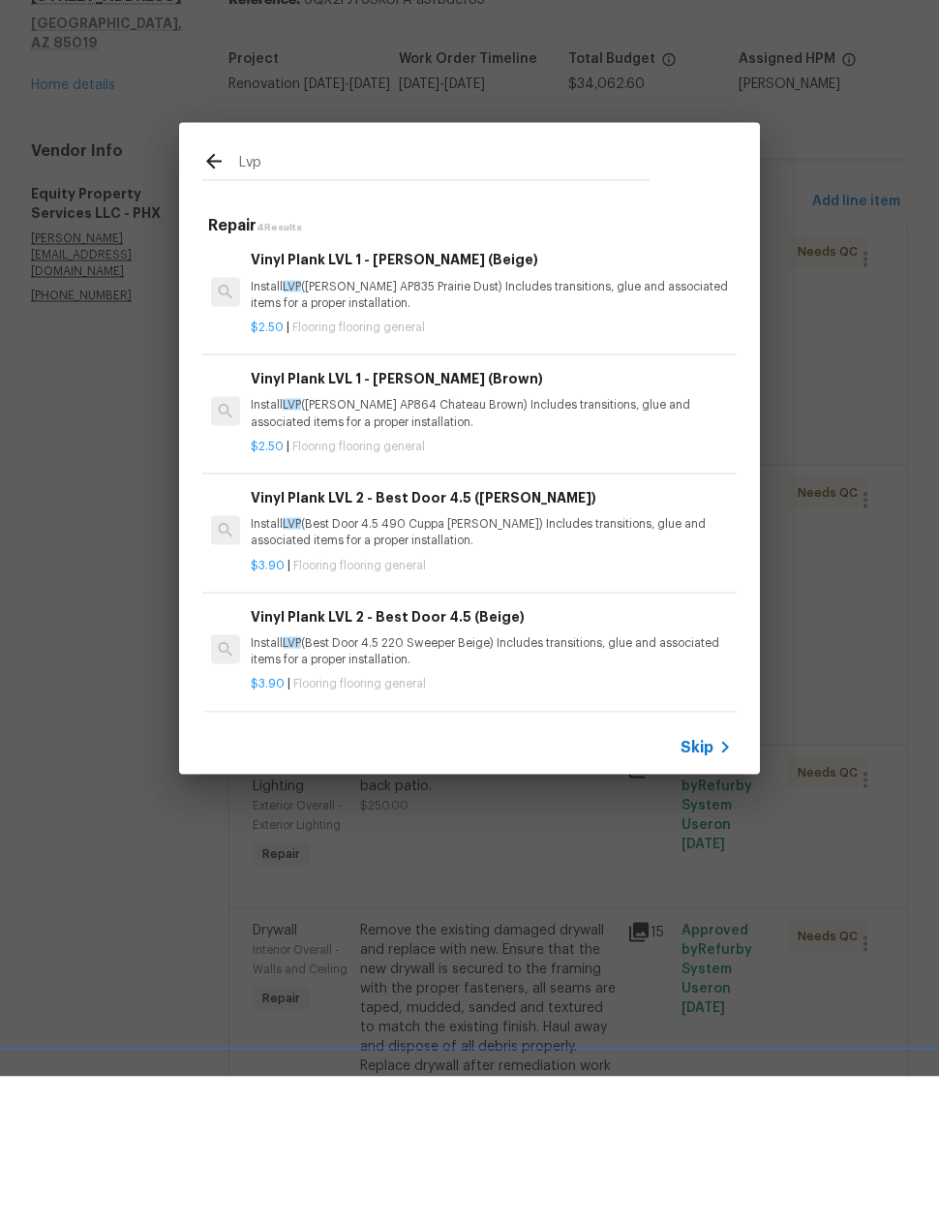
click at [518, 783] on p "Install LVP (Best Door 4.5 220 Sweeper Beige) Includes transitions, glue and as…" at bounding box center [491, 799] width 480 height 33
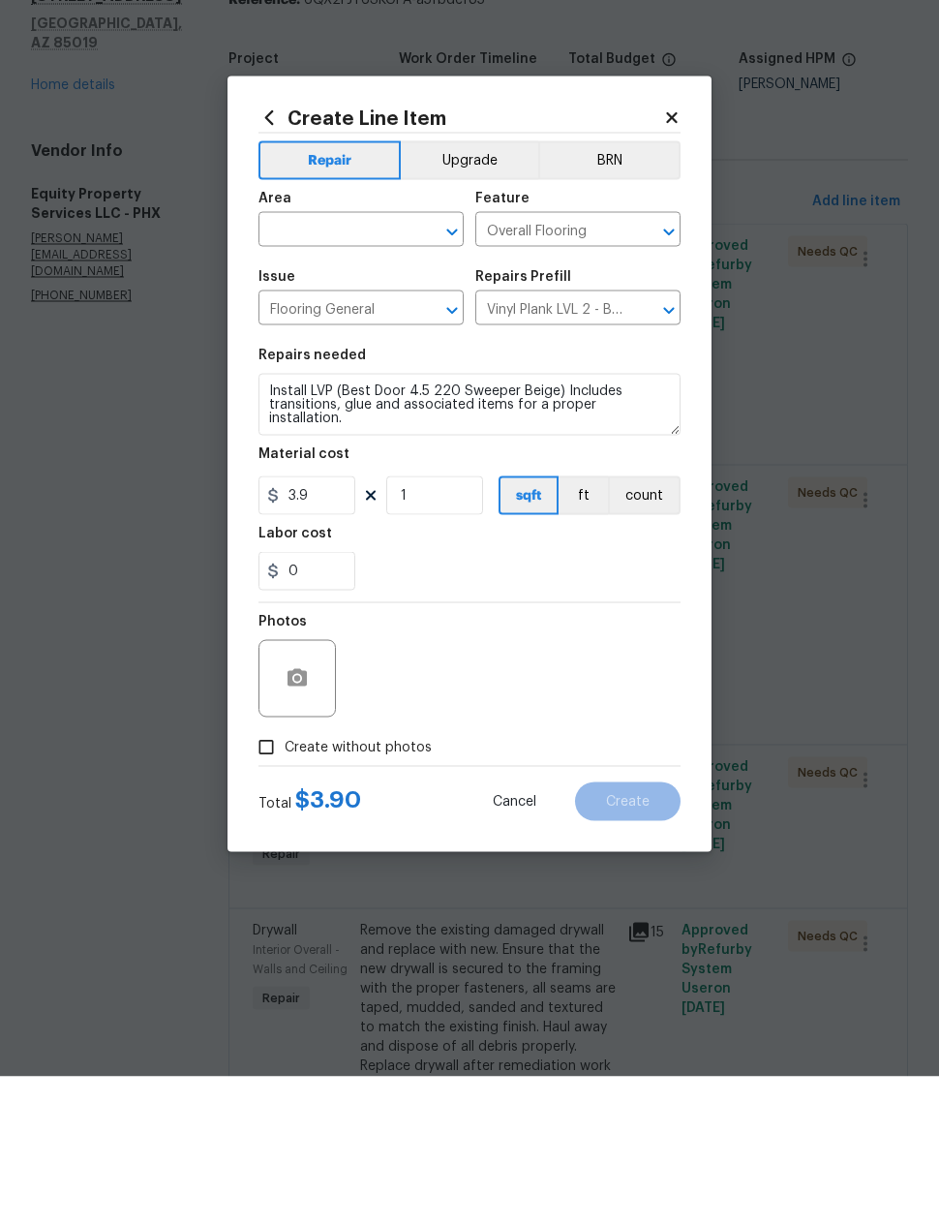
scroll to position [77, 0]
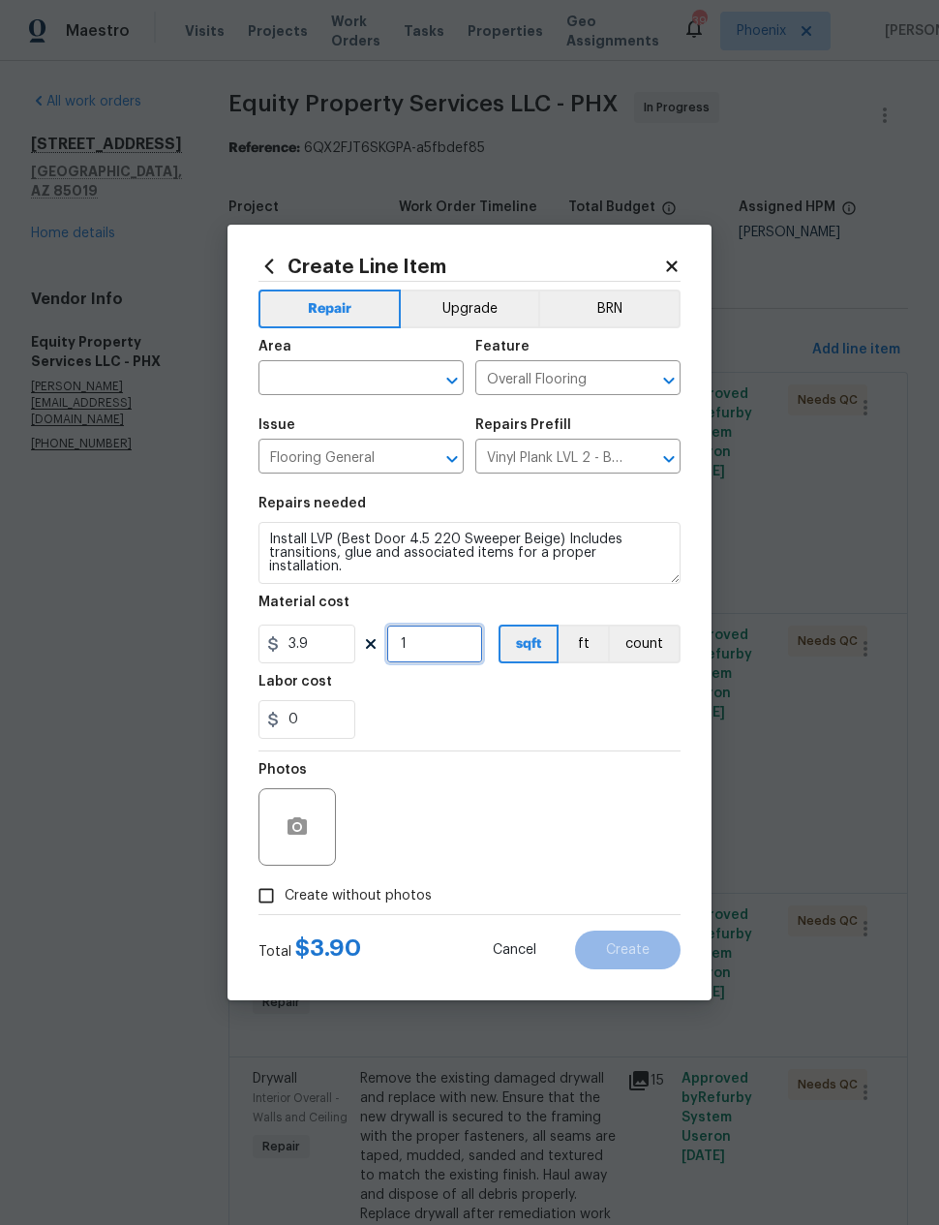
click at [453, 645] on input "1" at bounding box center [434, 643] width 97 height 39
type input "300"
click at [543, 712] on div "0" at bounding box center [469, 719] width 422 height 39
click at [318, 641] on input "3.9" at bounding box center [306, 643] width 97 height 39
click at [523, 714] on div "0" at bounding box center [469, 719] width 422 height 39
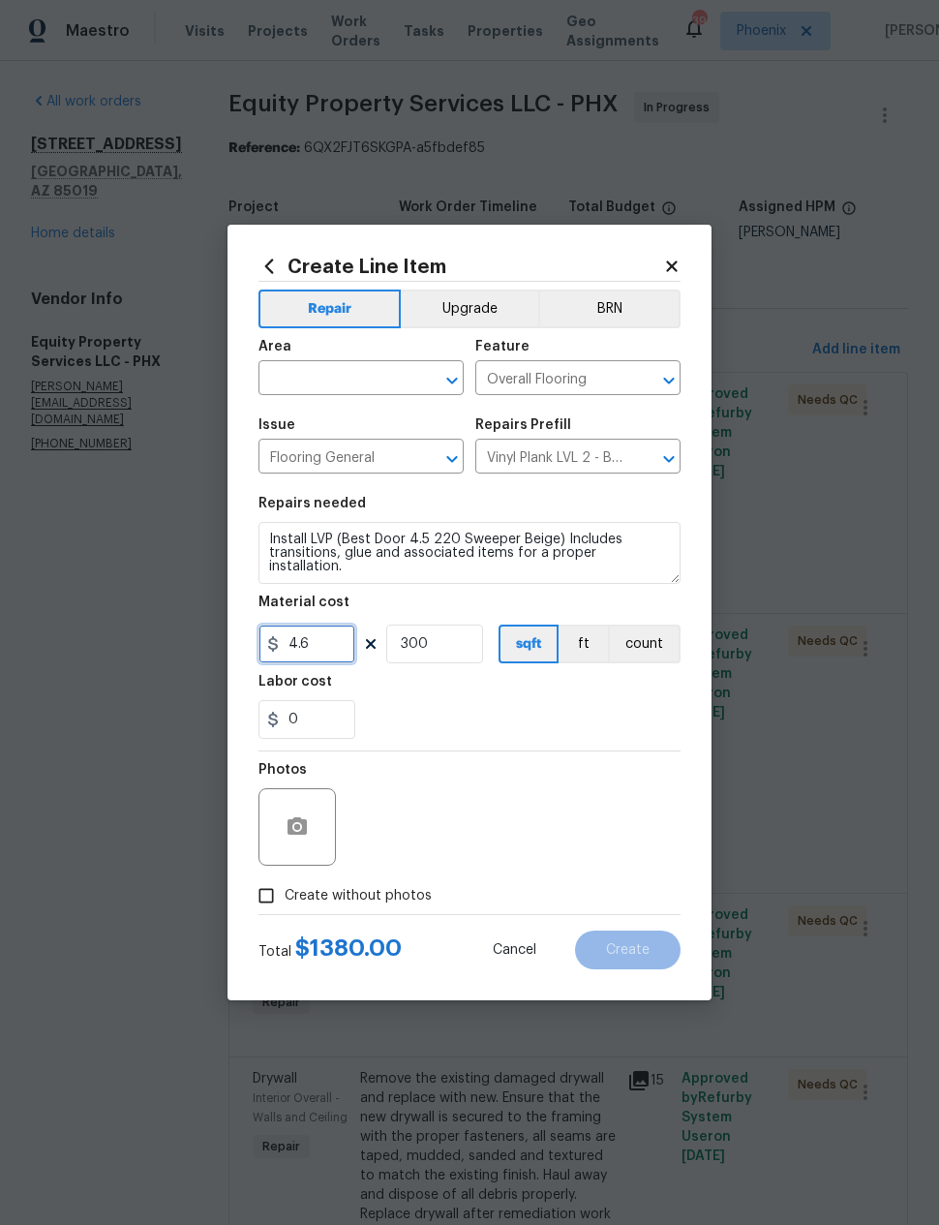
click at [328, 639] on input "4.6" at bounding box center [306, 643] width 97 height 39
click at [638, 723] on div "0" at bounding box center [469, 719] width 422 height 39
click at [320, 642] on input "4.1" at bounding box center [306, 643] width 97 height 39
click at [622, 721] on div "0" at bounding box center [469, 719] width 422 height 39
click at [319, 644] on input "4.12" at bounding box center [306, 643] width 97 height 39
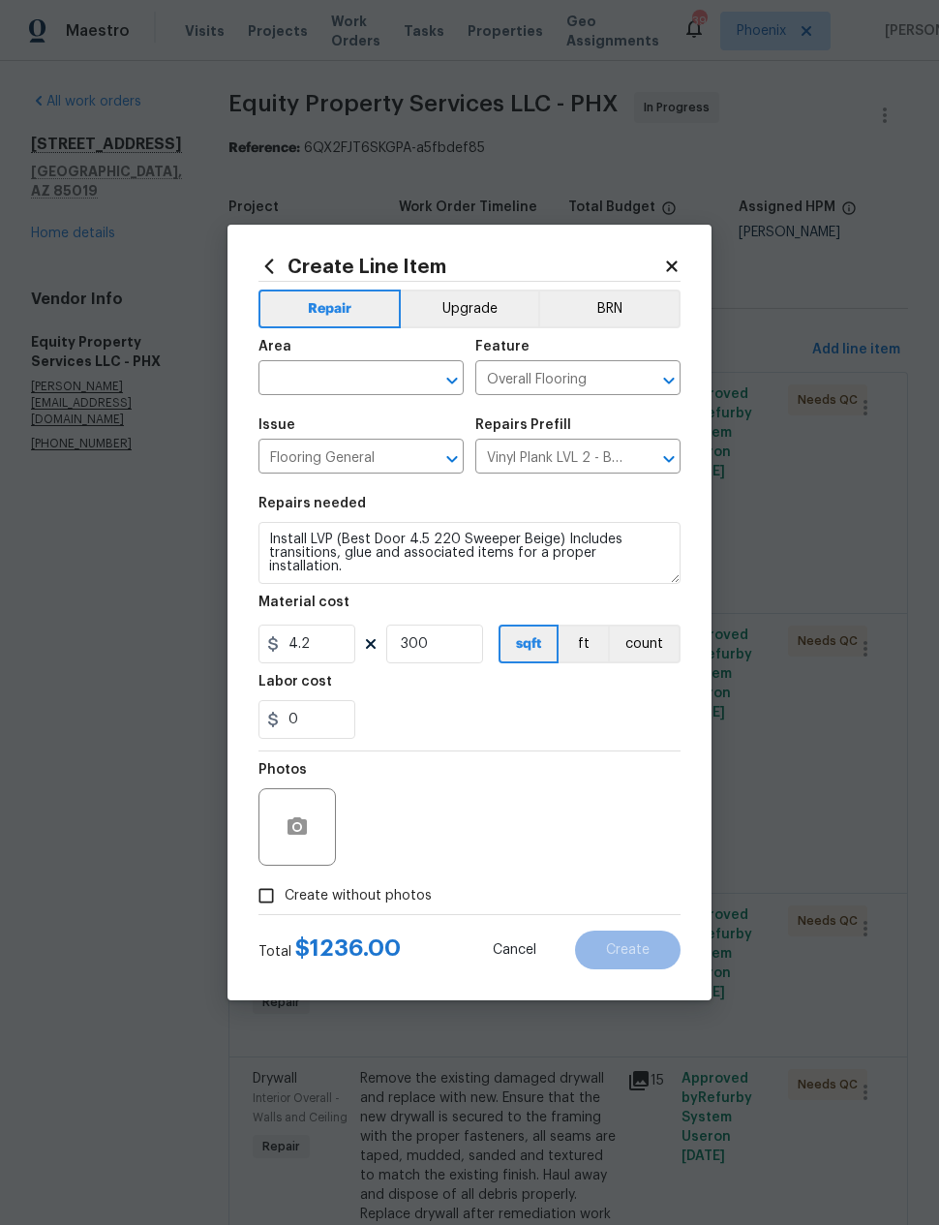
click at [647, 716] on div "0" at bounding box center [469, 719] width 422 height 39
click at [318, 640] on input "4.2" at bounding box center [306, 643] width 97 height 39
click at [644, 733] on div "0" at bounding box center [469, 719] width 422 height 39
click at [328, 637] on input "4.22" at bounding box center [306, 643] width 97 height 39
click at [334, 640] on input "4.22" at bounding box center [306, 643] width 97 height 39
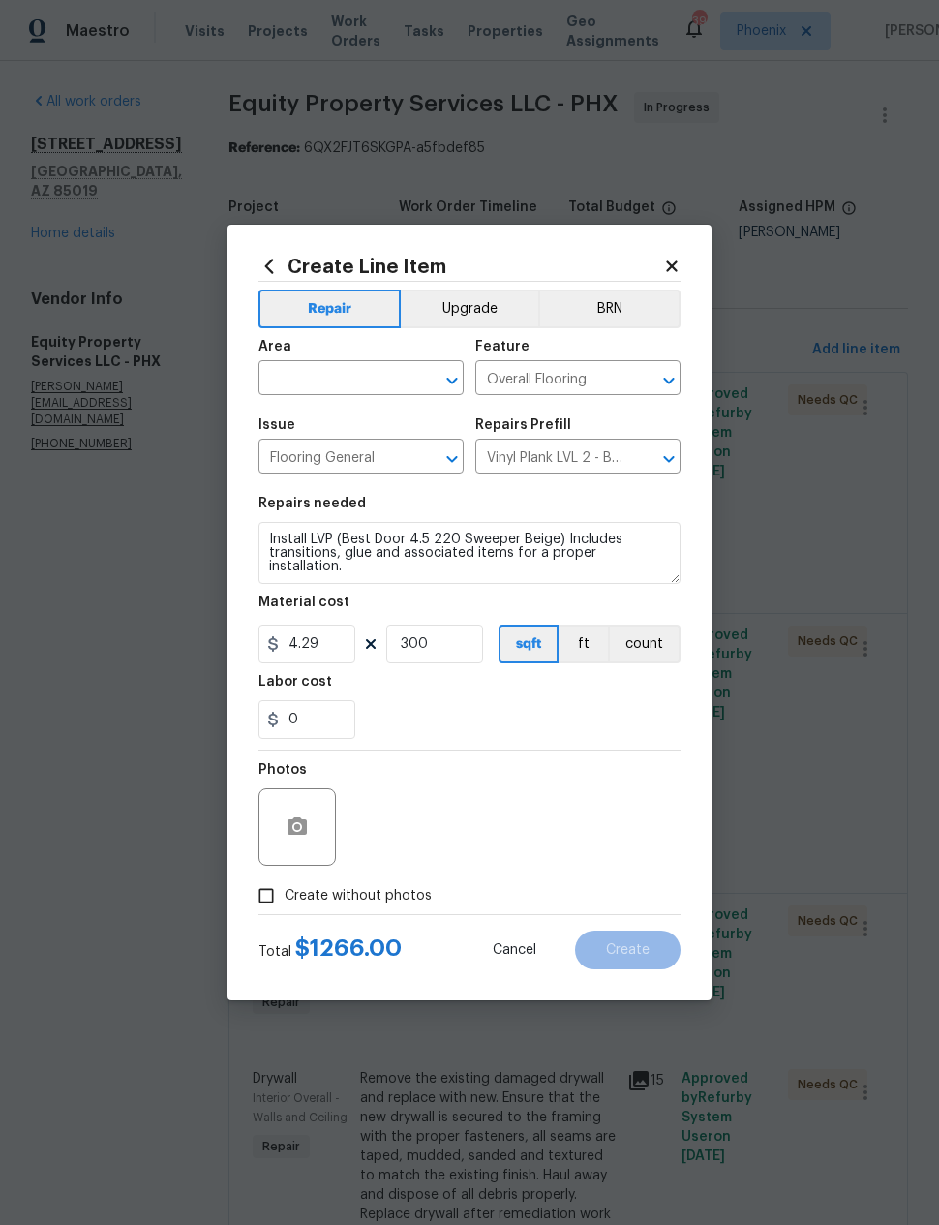
click at [628, 700] on div "Labor cost" at bounding box center [469, 687] width 422 height 25
click at [328, 647] on input "4.29" at bounding box center [306, 643] width 97 height 39
click at [659, 712] on div "0" at bounding box center [469, 719] width 422 height 39
click at [337, 642] on input "4.27" at bounding box center [306, 643] width 97 height 39
type input "4.25"
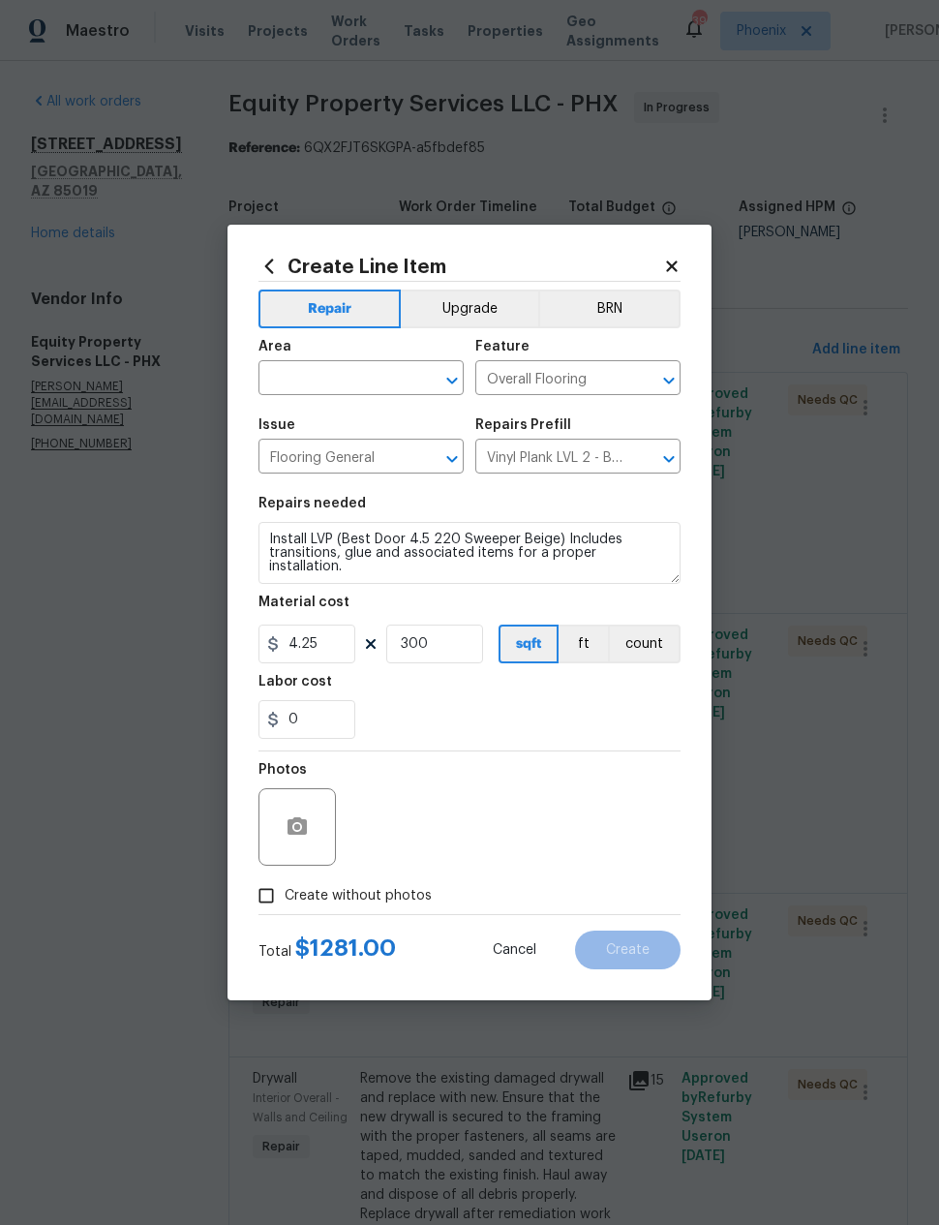
click at [398, 712] on div "0" at bounding box center [469, 719] width 422 height 39
click at [265, 896] on input "Create without photos" at bounding box center [266, 895] width 37 height 37
checkbox input "true"
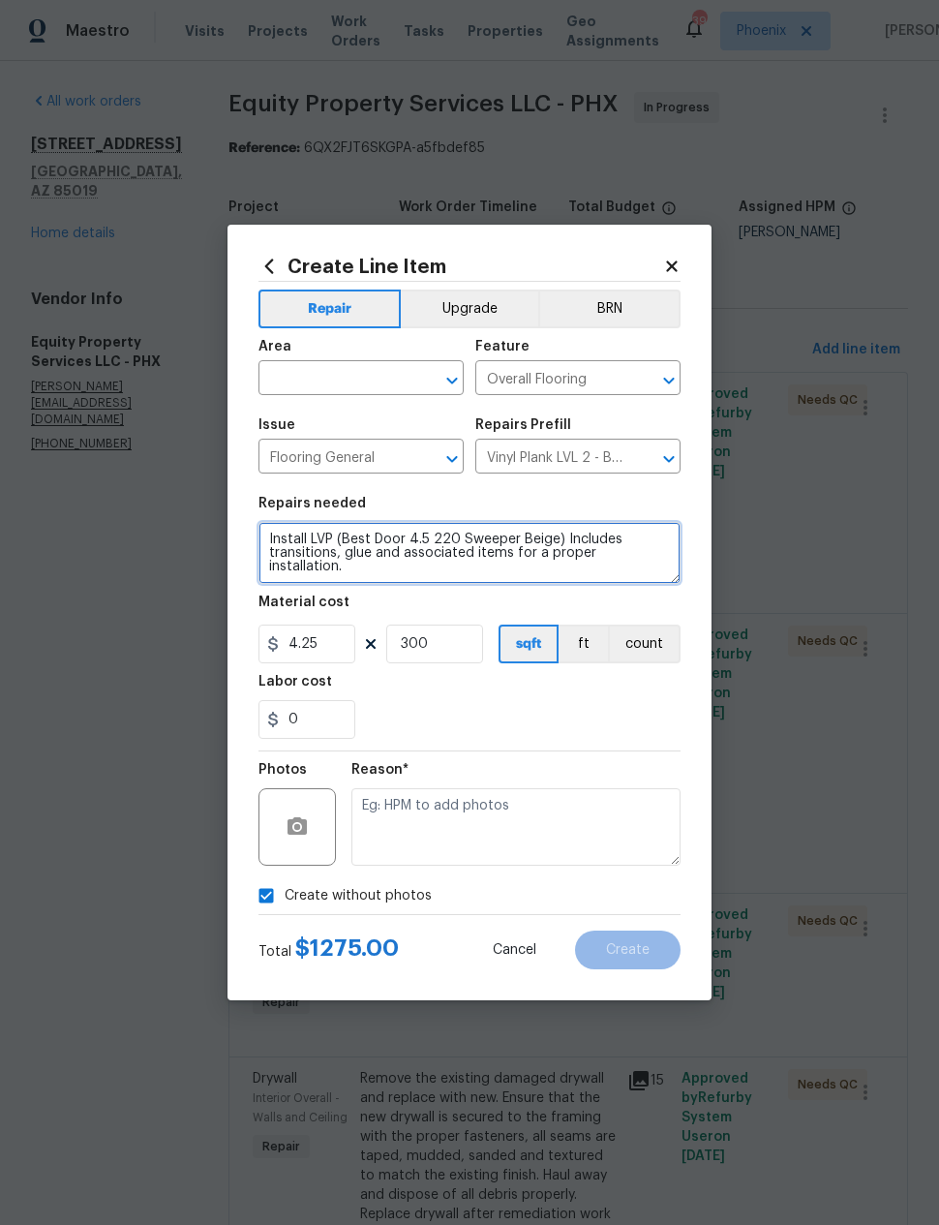
click at [264, 533] on textarea "Install LVP (Best Door 4.5 220 Sweeper Beige) Includes transitions, glue and as…" at bounding box center [469, 553] width 422 height 62
click at [270, 531] on textarea "Install LVP (Best Door 4.5 220 Sweeper Beige) Includes transitions, glue and as…" at bounding box center [469, 553] width 422 height 62
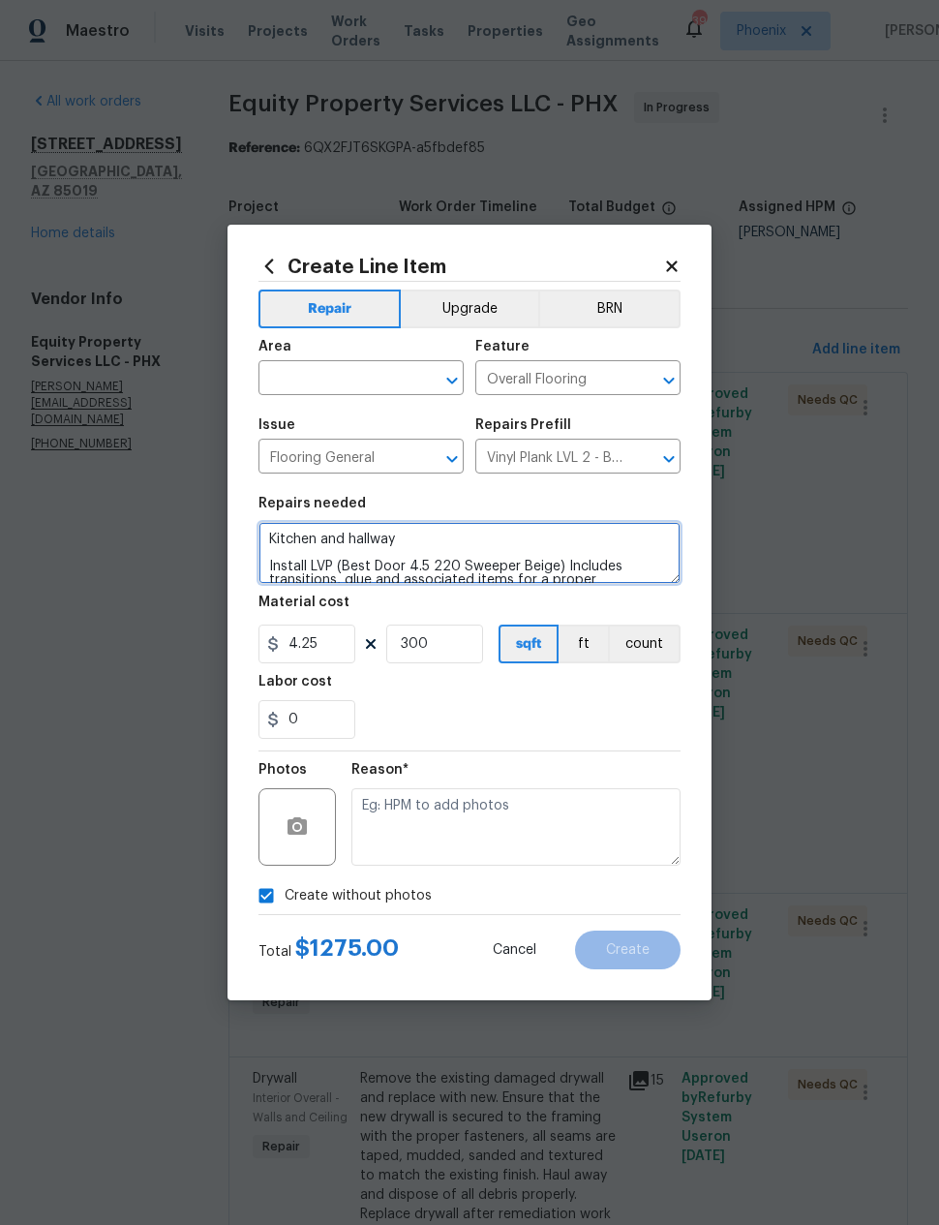
type textarea "Kitchen and hallway Install LVP (Best Door 4.5 220 Sweeper Beige) Includes tran…"
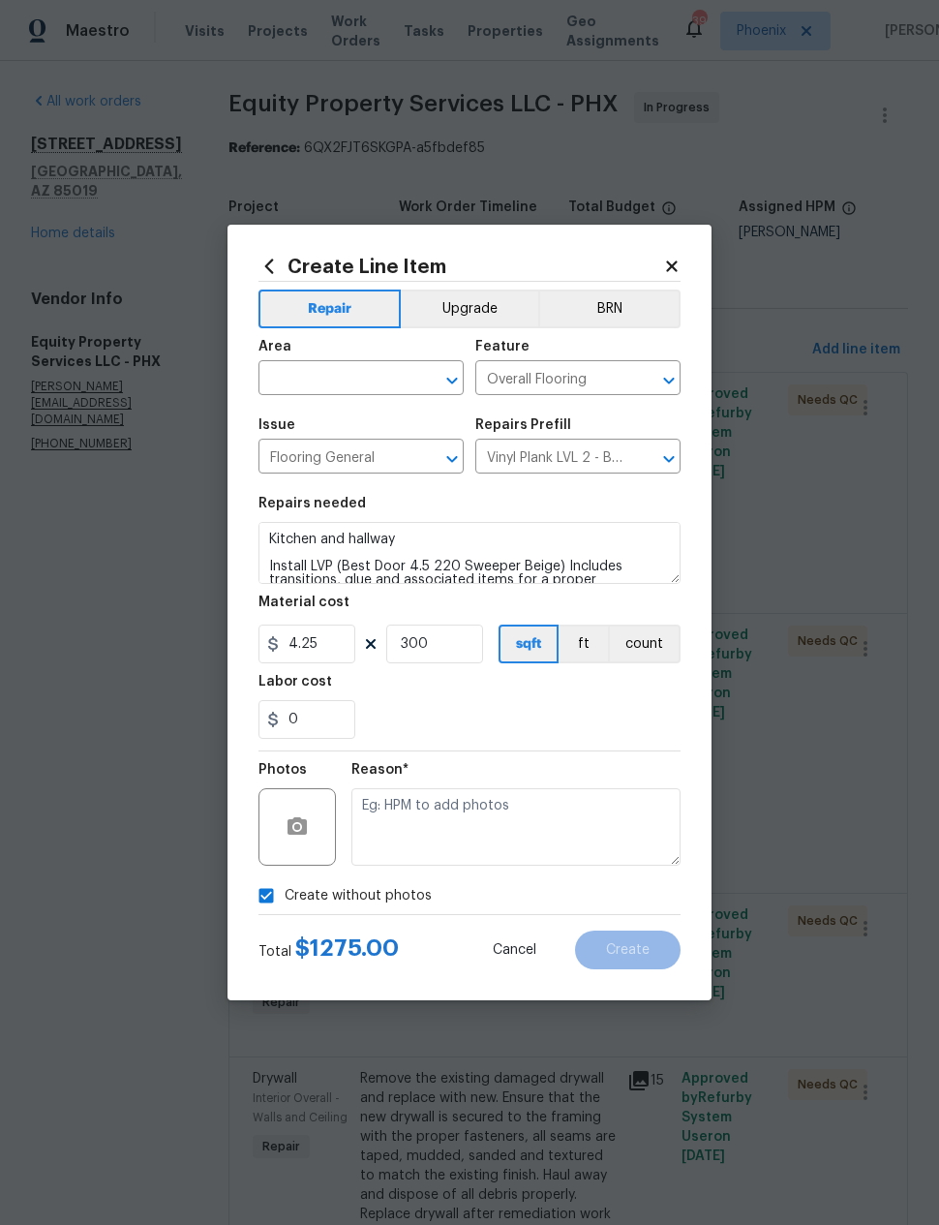
click at [618, 712] on div "0" at bounding box center [469, 719] width 422 height 39
click at [636, 820] on textarea at bounding box center [515, 826] width 329 height 77
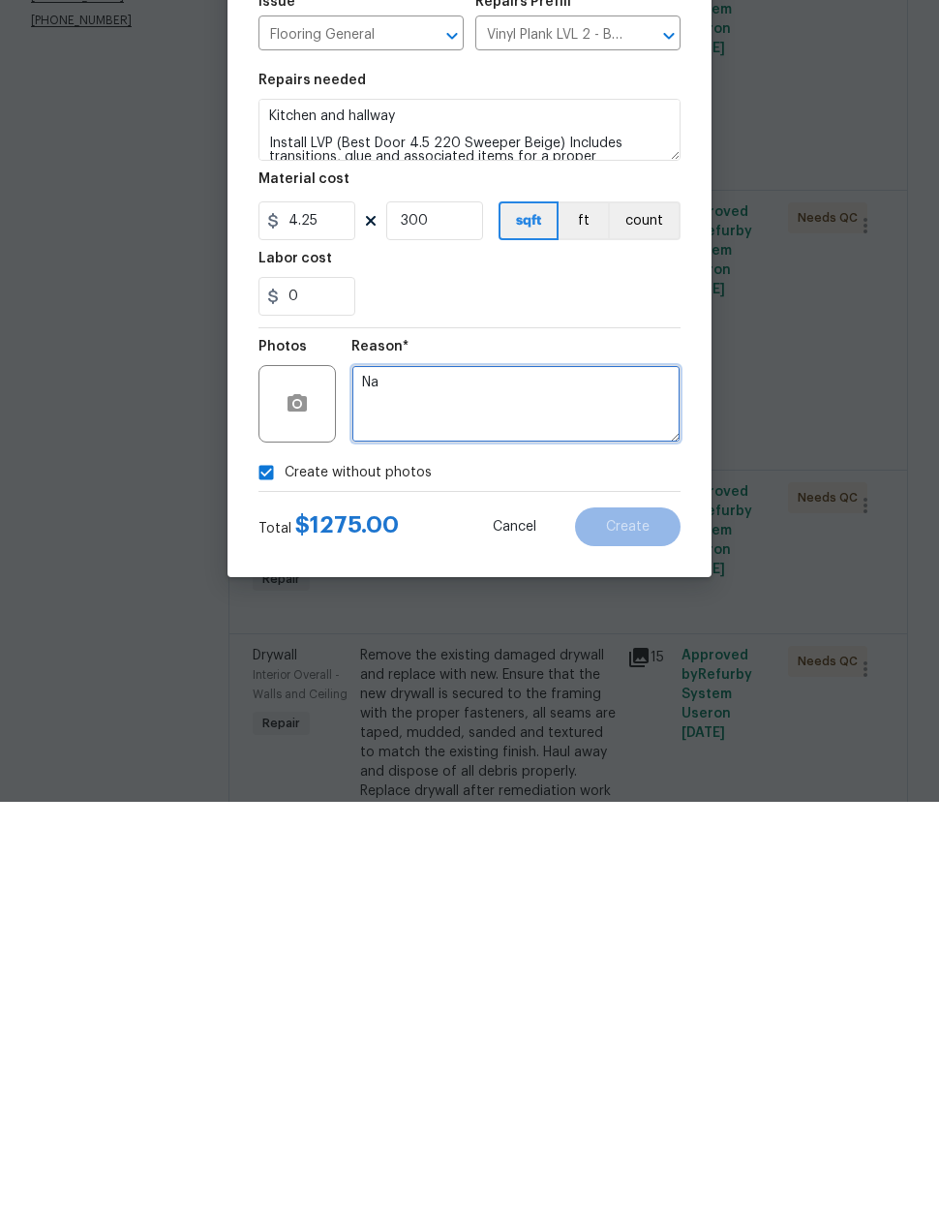
type textarea "Na"
click at [643, 877] on div "Create without photos" at bounding box center [469, 895] width 422 height 37
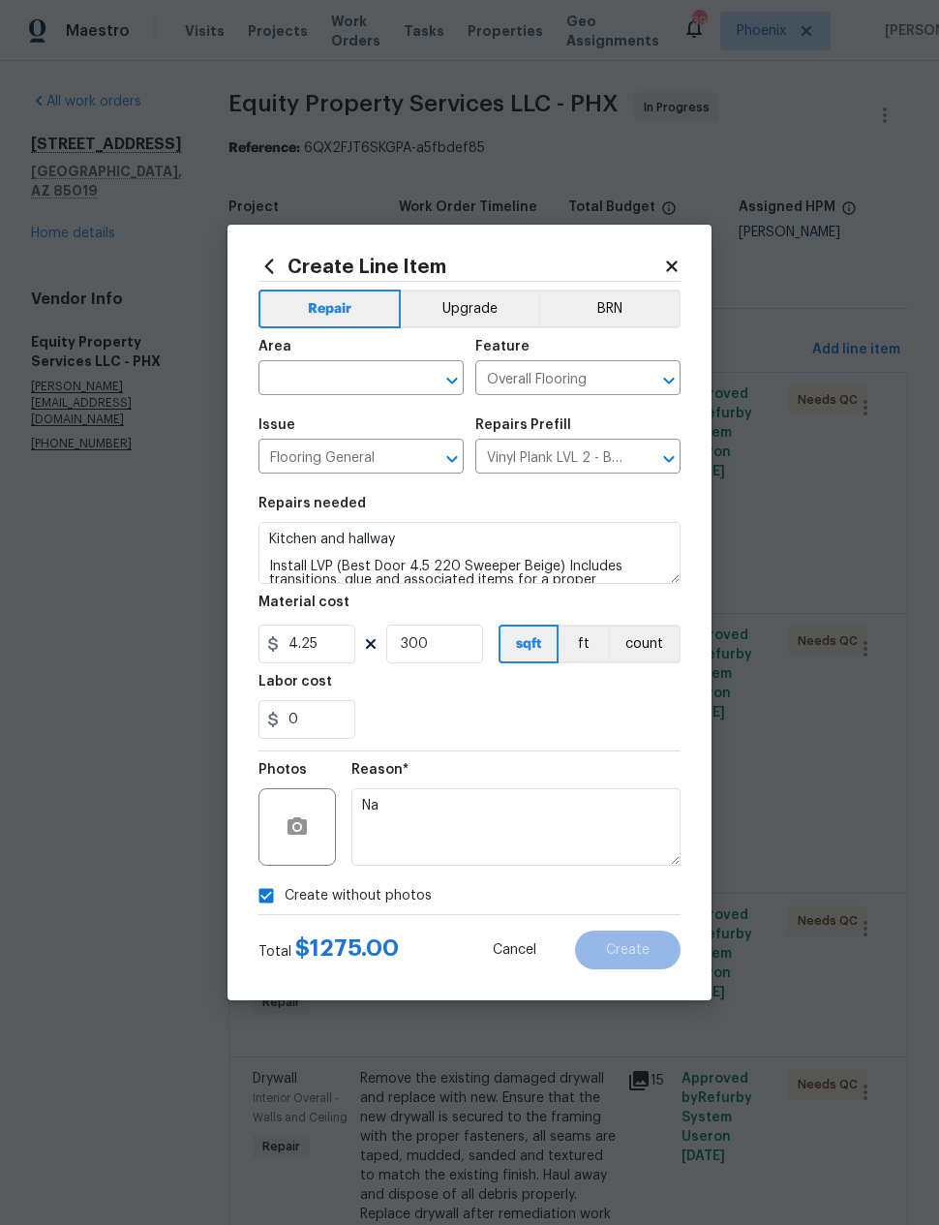
click at [281, 379] on input "text" at bounding box center [333, 380] width 151 height 30
click at [294, 484] on li "Kitchen" at bounding box center [360, 500] width 205 height 32
type input "Kitchen"
click at [643, 694] on div "Labor cost" at bounding box center [469, 687] width 422 height 25
click at [636, 944] on span "Create" at bounding box center [628, 950] width 44 height 15
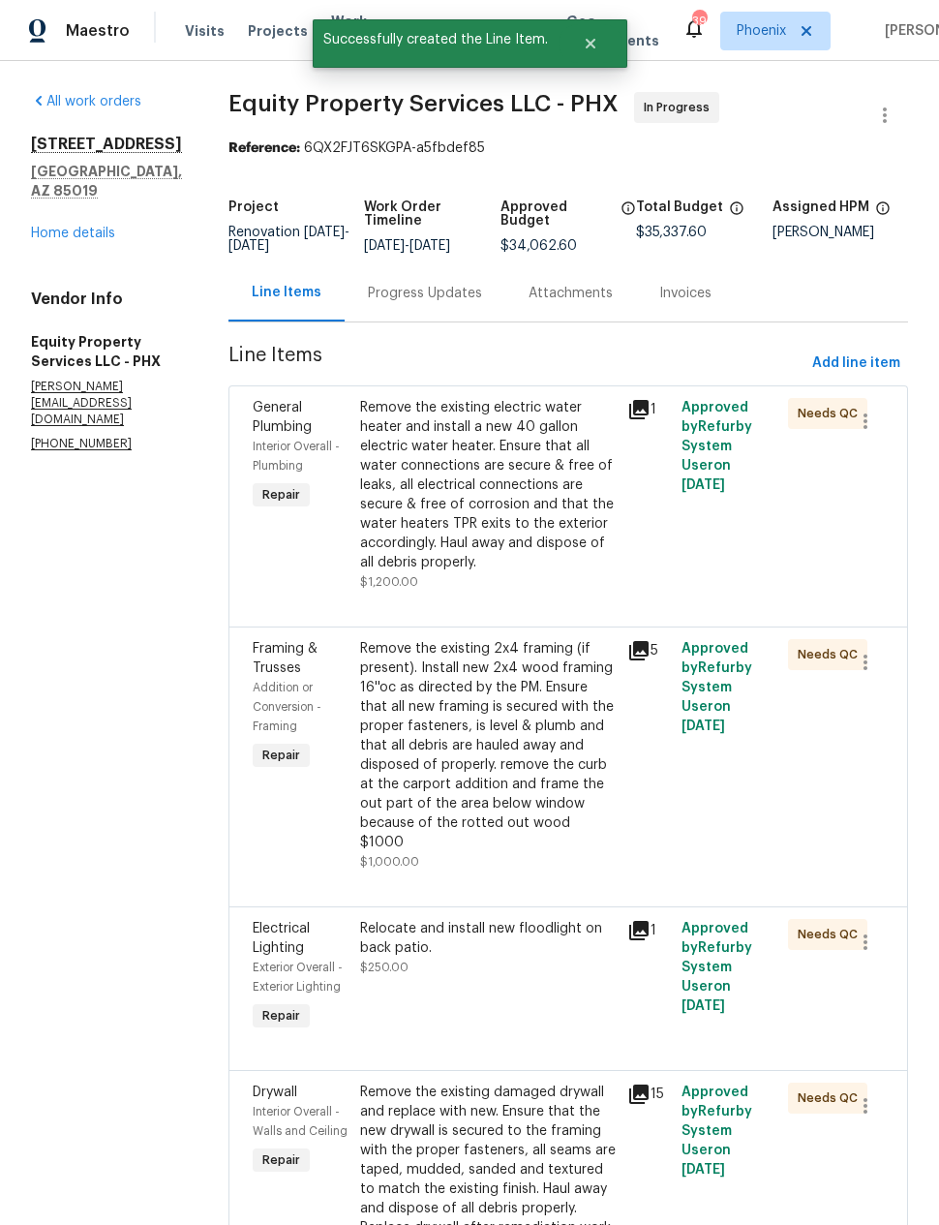
scroll to position [0, 0]
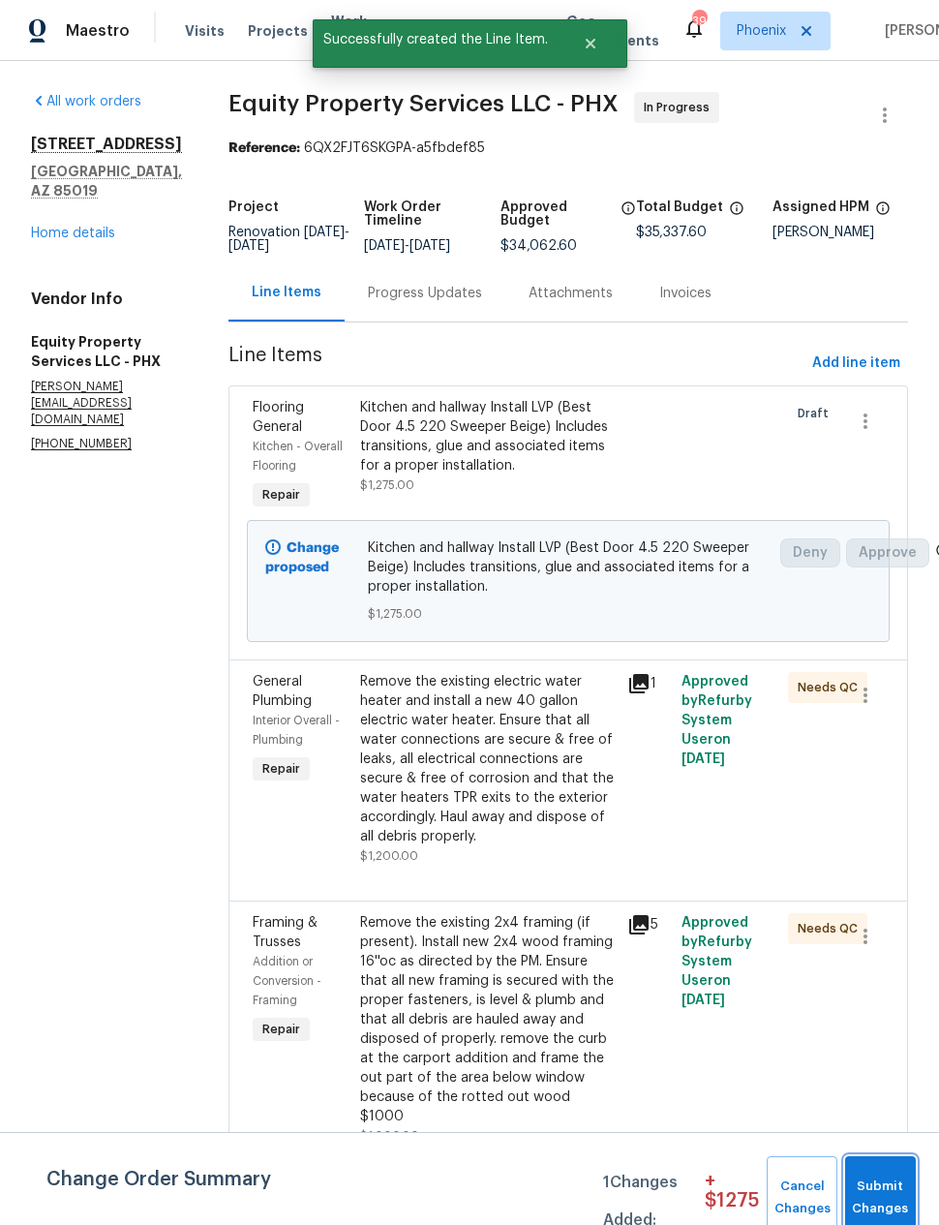
click at [888, 1184] on span "Submit Changes" at bounding box center [880, 1197] width 51 height 45
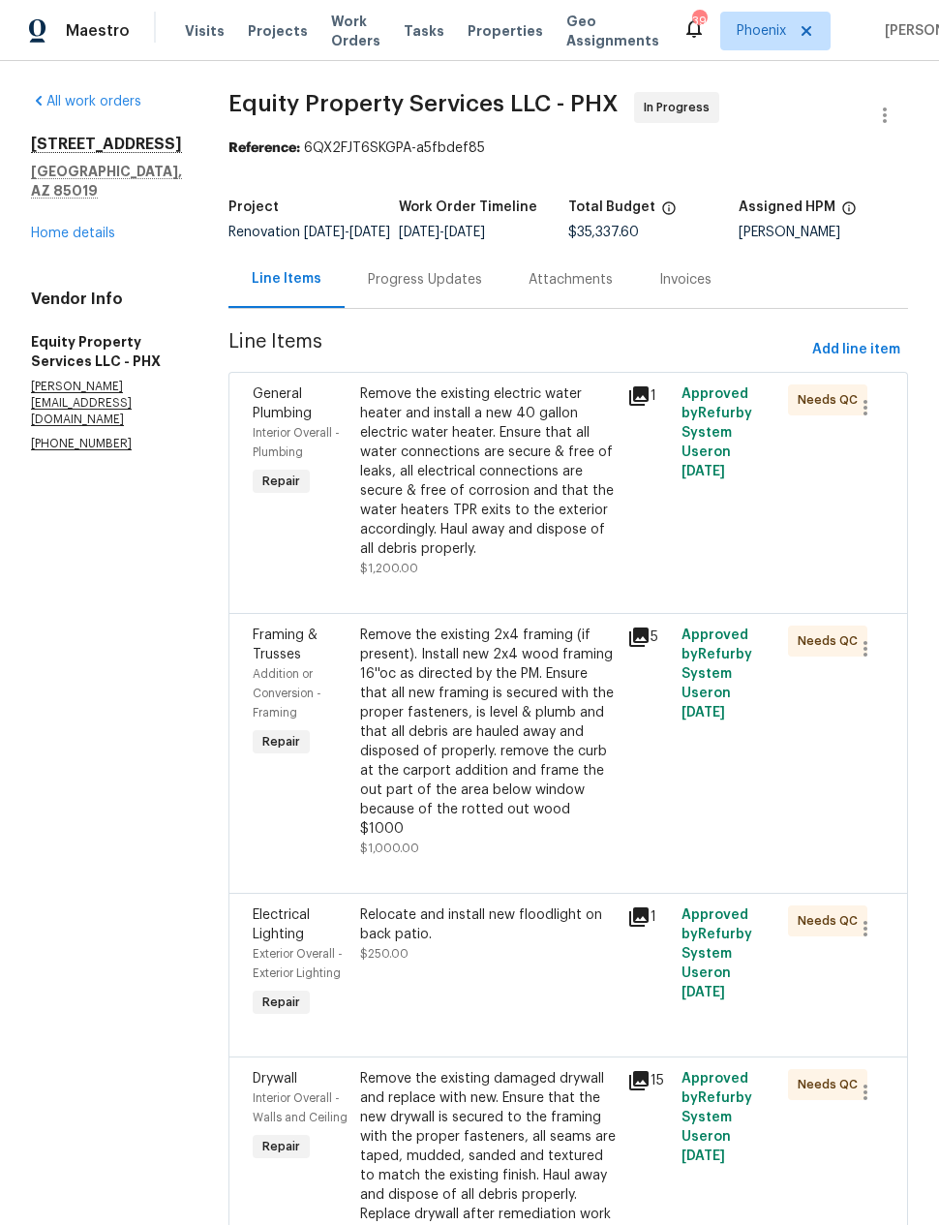
click at [77, 240] on link "Home details" at bounding box center [73, 234] width 84 height 14
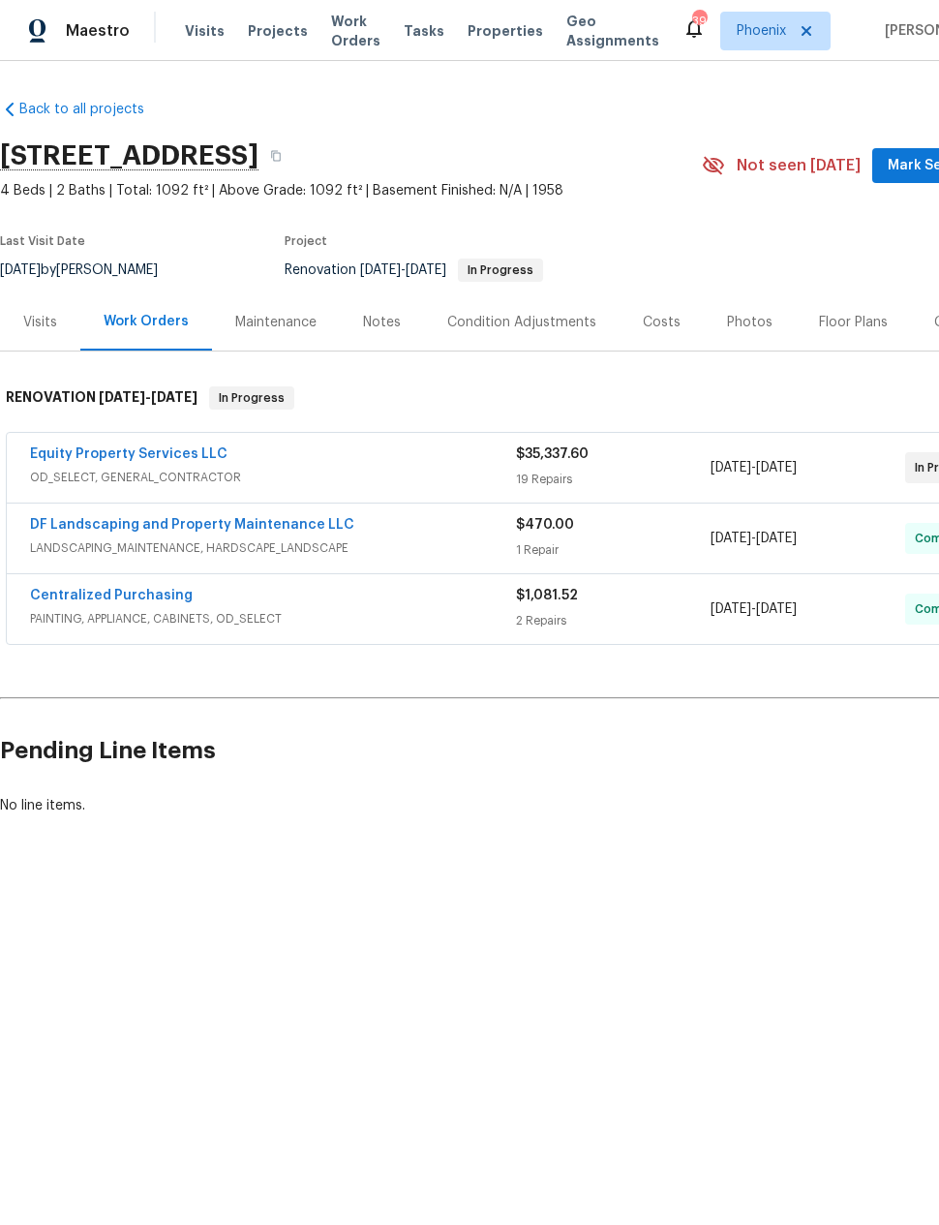
click at [661, 318] on div "Costs" at bounding box center [662, 322] width 38 height 19
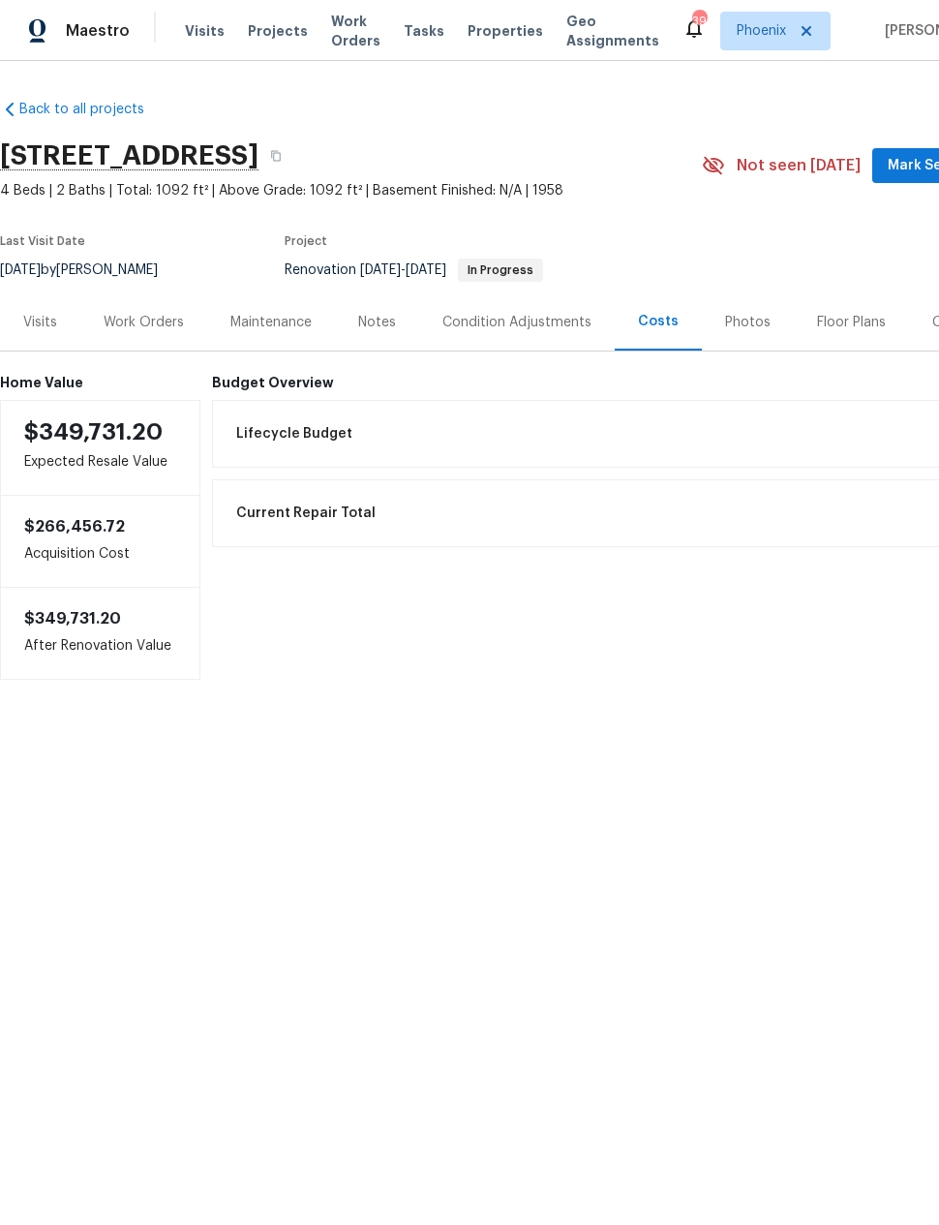
click at [140, 317] on div "Work Orders" at bounding box center [144, 322] width 80 height 19
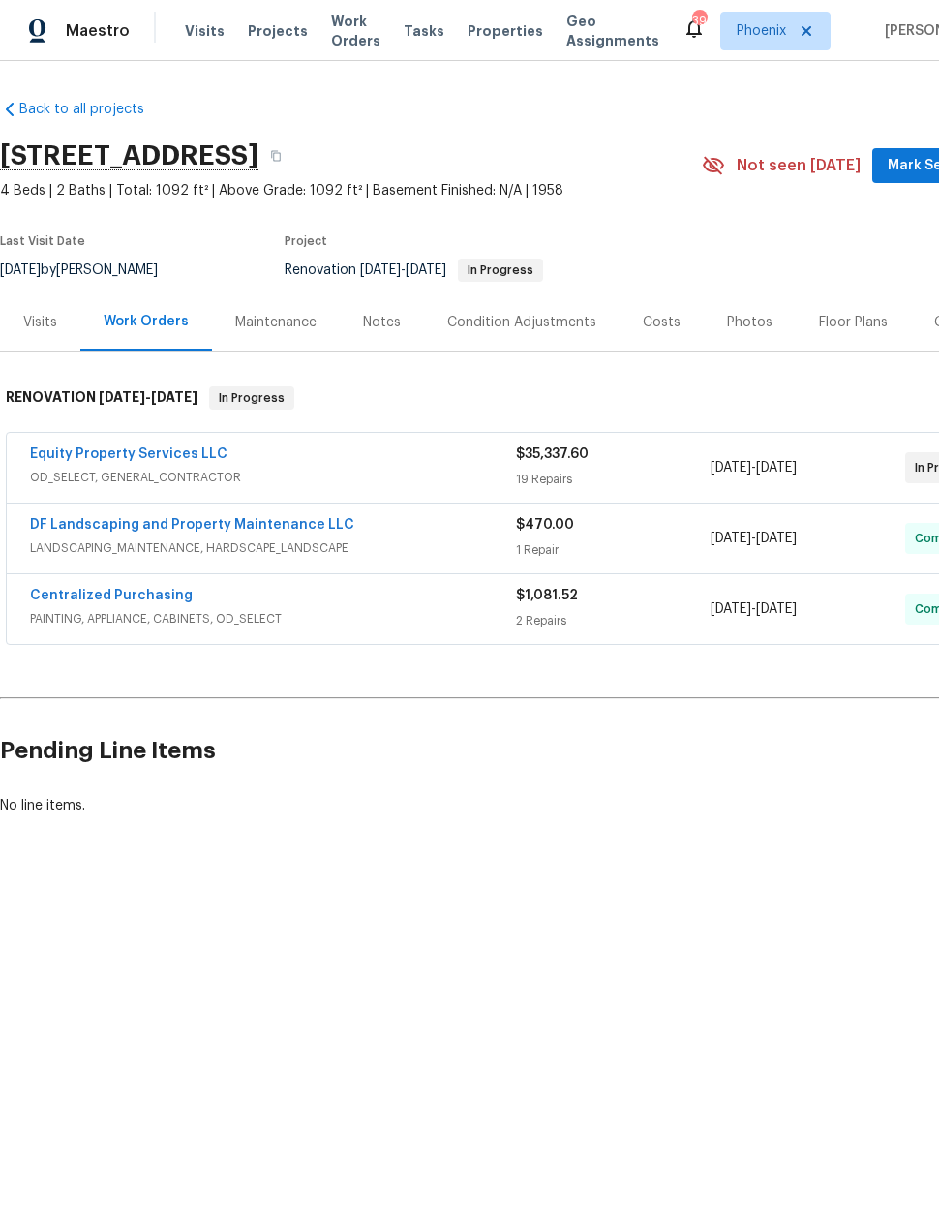
click at [279, 323] on div "Maintenance" at bounding box center [275, 322] width 81 height 19
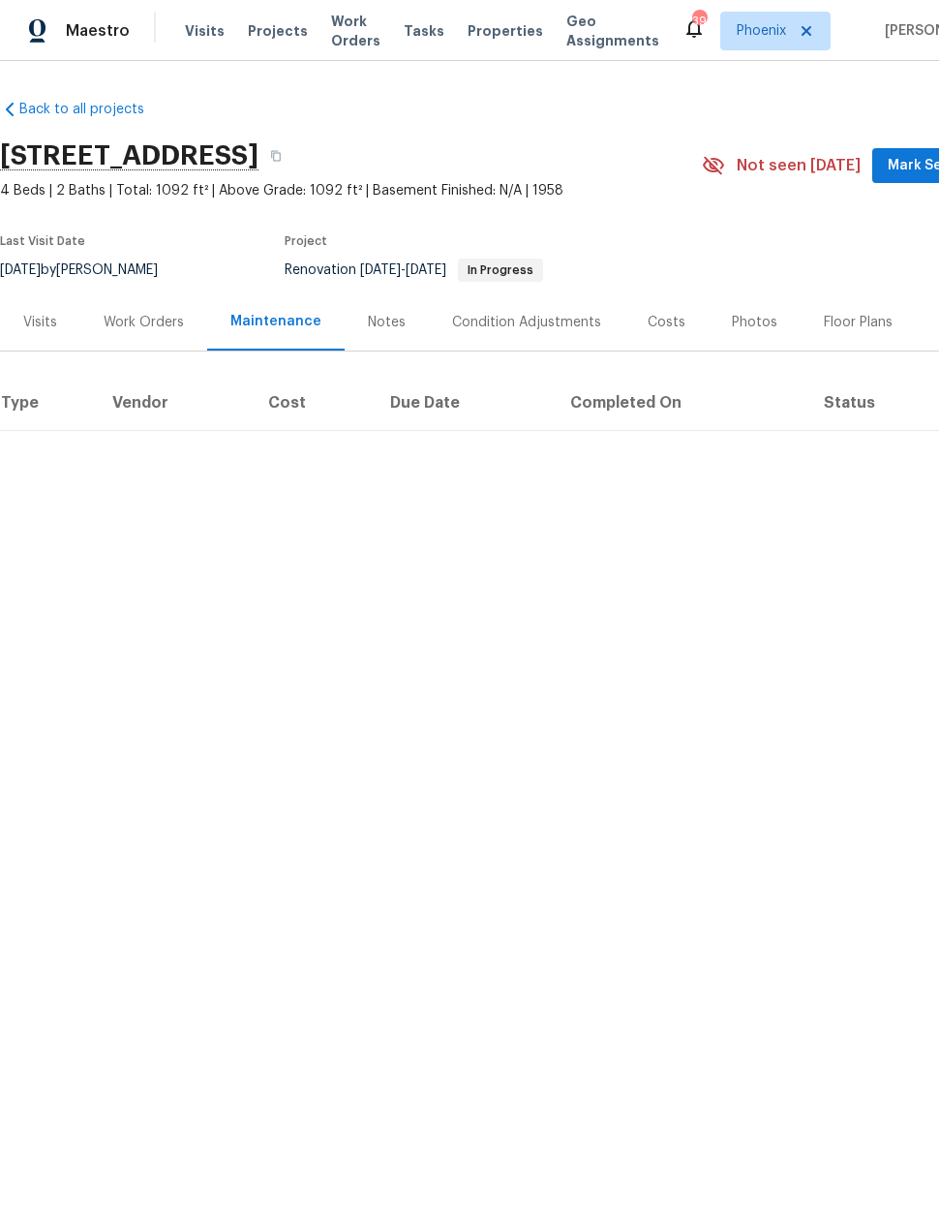
click at [150, 318] on div "Work Orders" at bounding box center [144, 322] width 80 height 19
